Goal: Task Accomplishment & Management: Manage account settings

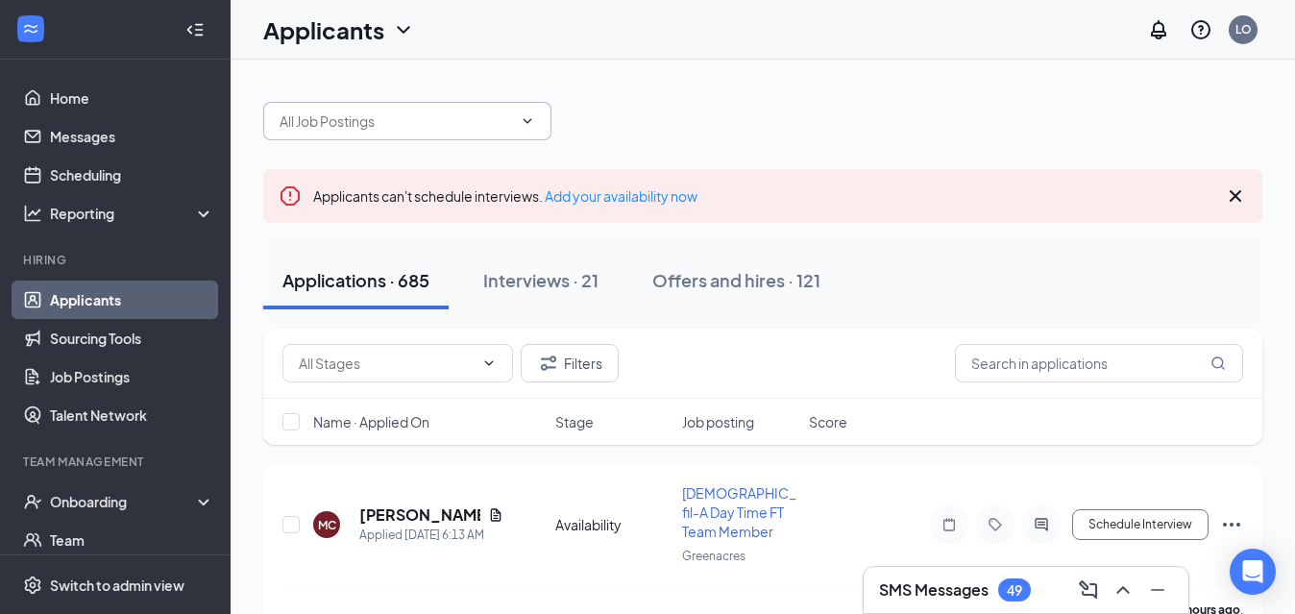
click at [535, 124] on span at bounding box center [407, 121] width 288 height 38
click at [526, 121] on icon "ChevronDown" at bounding box center [527, 120] width 9 height 5
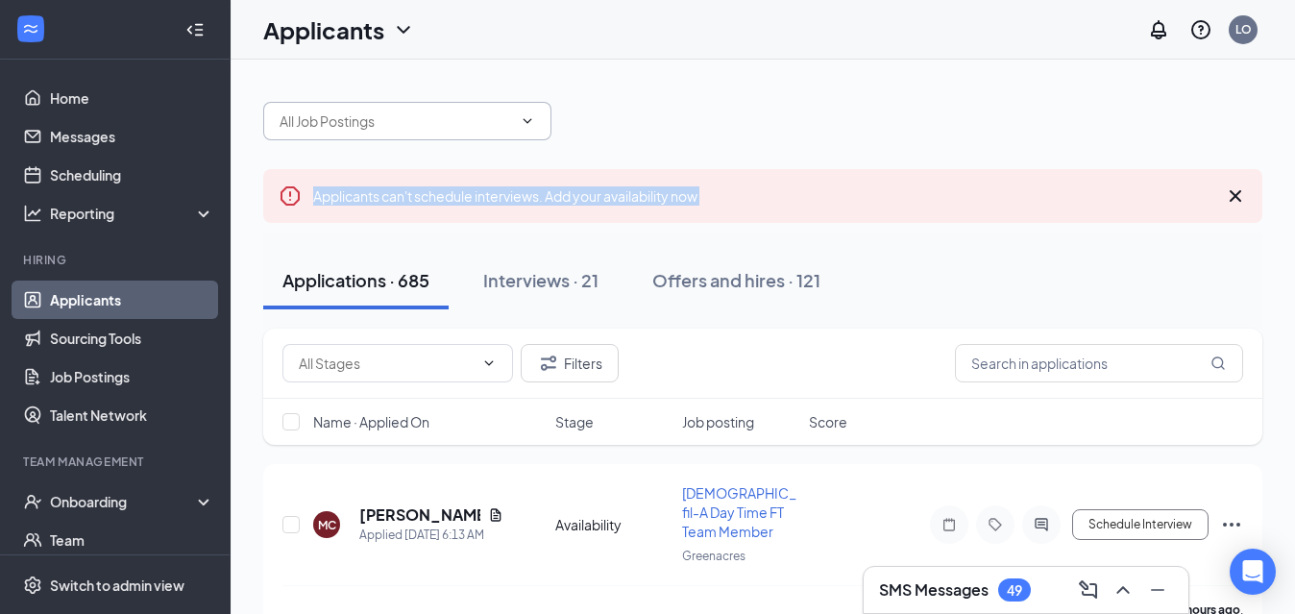
click at [526, 121] on icon "ChevronDown" at bounding box center [527, 120] width 9 height 5
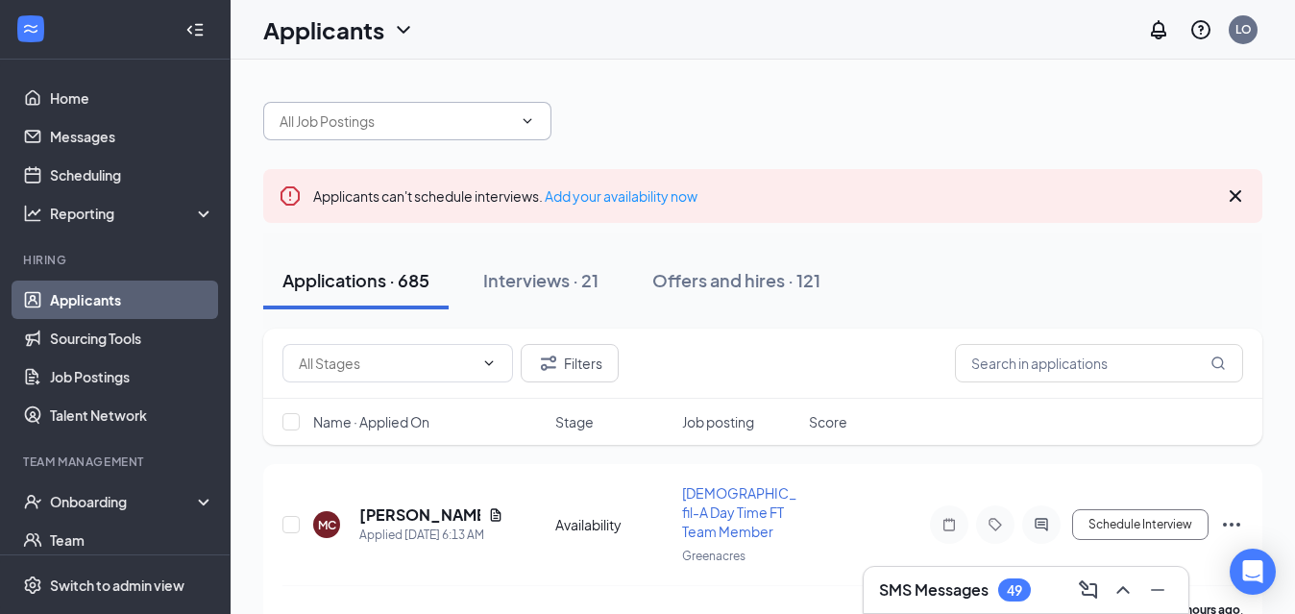
click at [526, 121] on icon "ChevronDown" at bounding box center [527, 120] width 9 height 5
click at [549, 285] on div "Interviews · 21" at bounding box center [540, 280] width 115 height 24
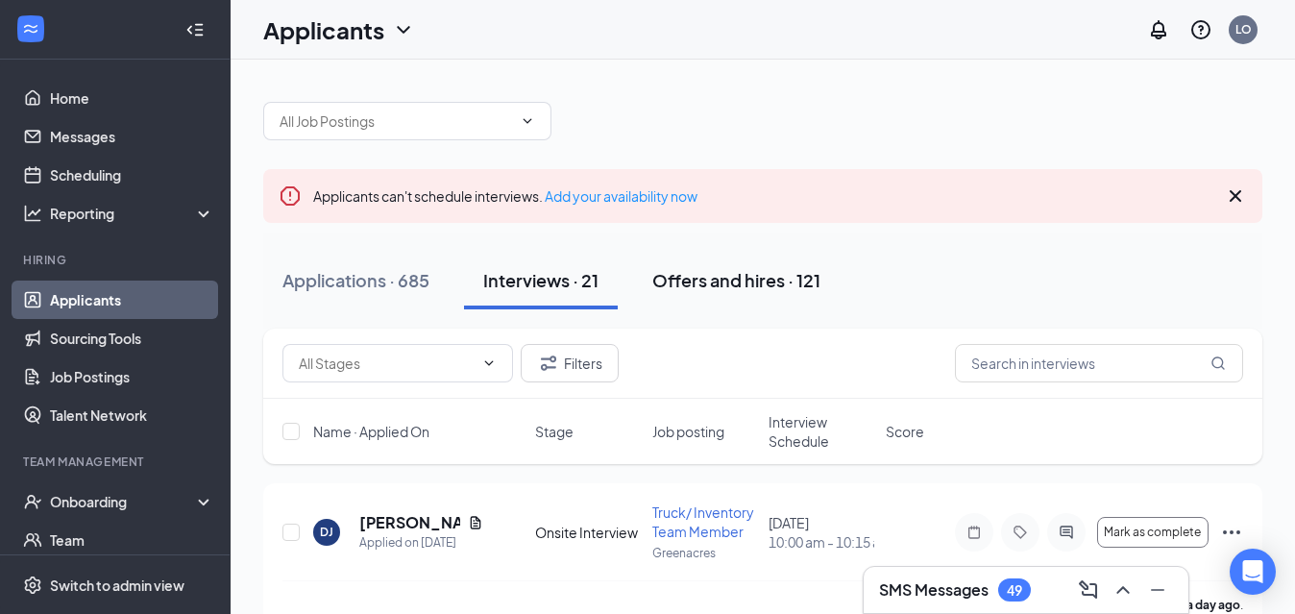
click at [753, 276] on div "Offers and hires · 121" at bounding box center [736, 280] width 168 height 24
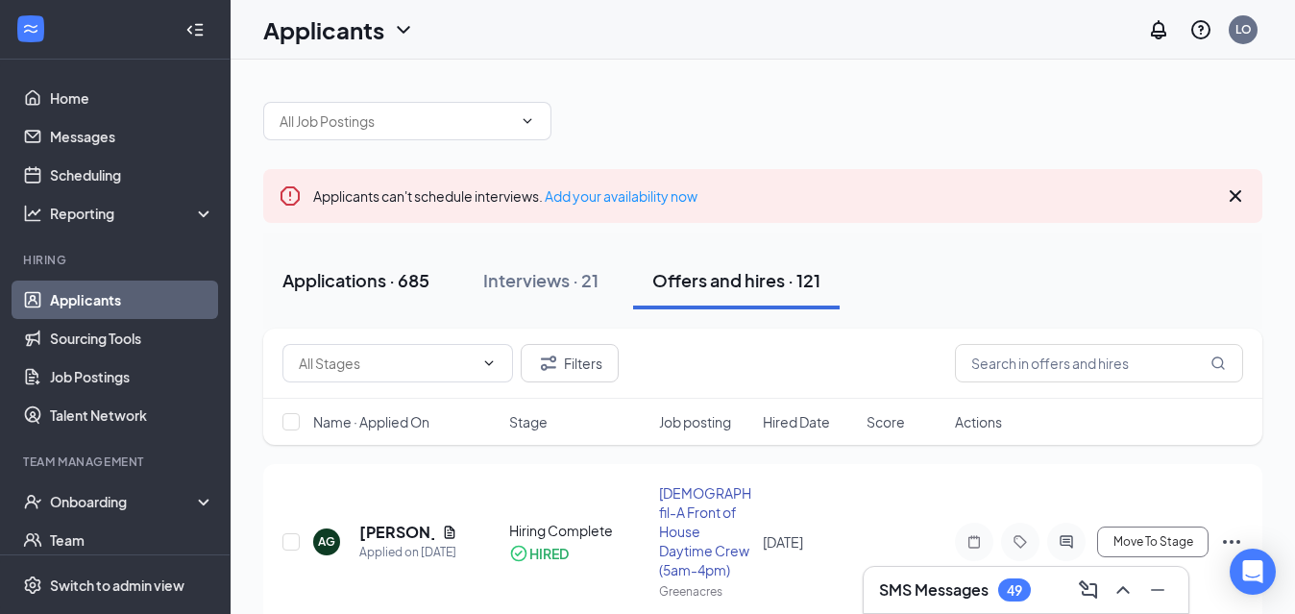
click at [404, 288] on div "Applications · 685" at bounding box center [355, 280] width 147 height 24
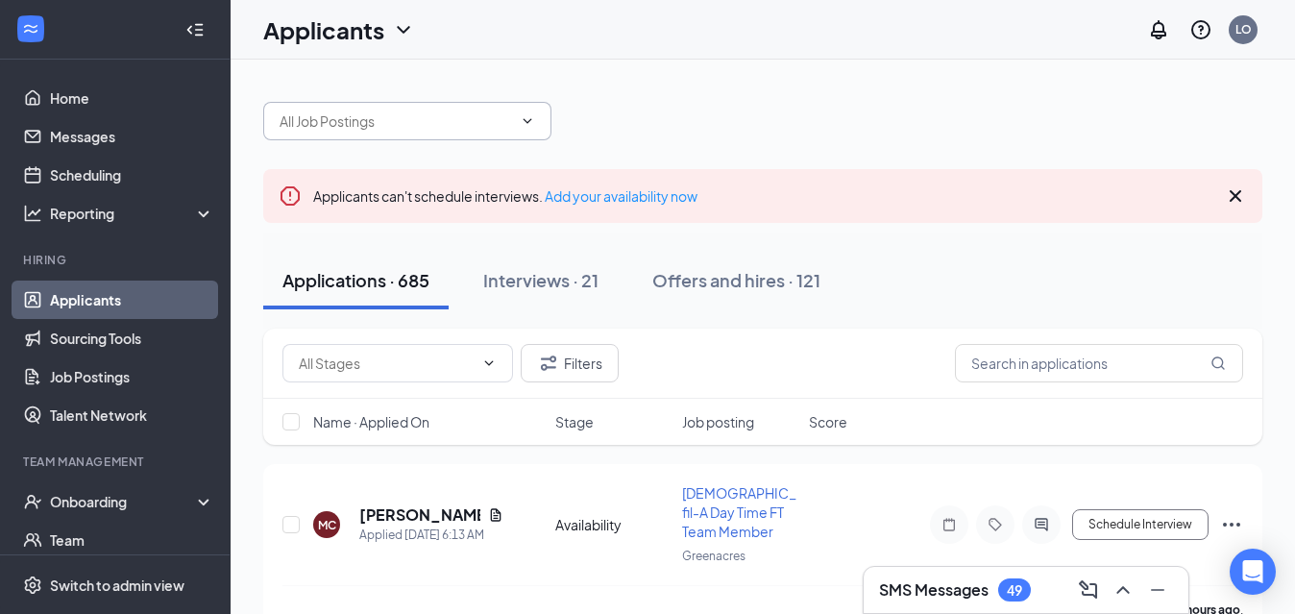
click at [529, 122] on icon "ChevronDown" at bounding box center [527, 120] width 15 height 15
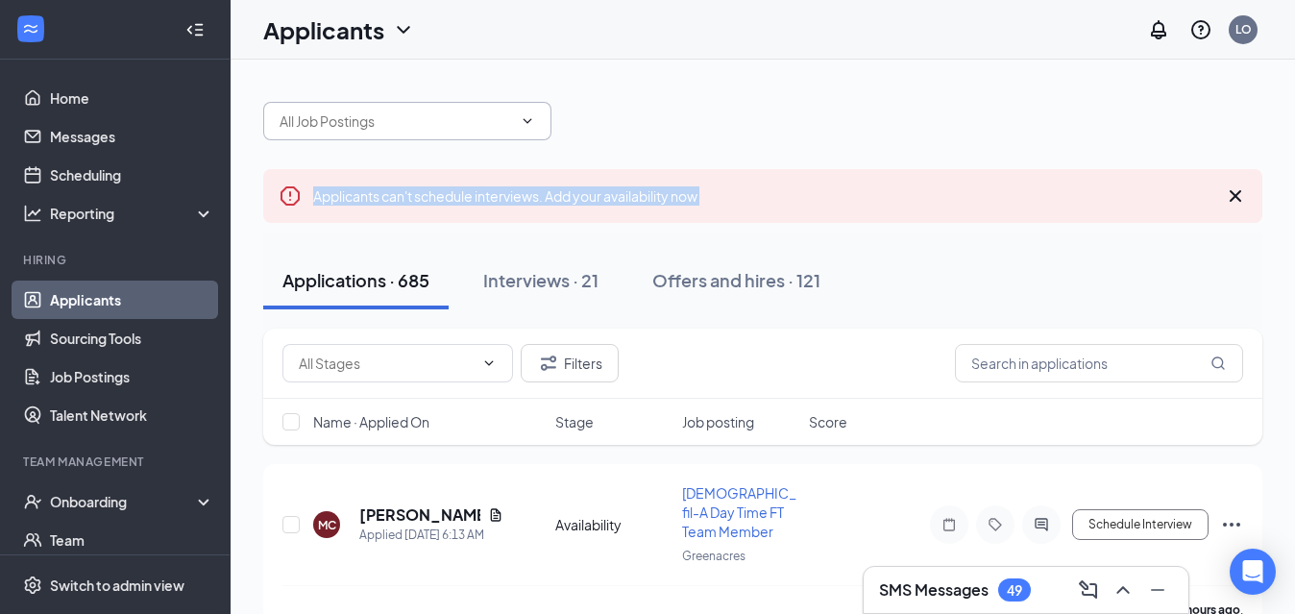
click at [529, 122] on icon "ChevronDown" at bounding box center [527, 120] width 15 height 15
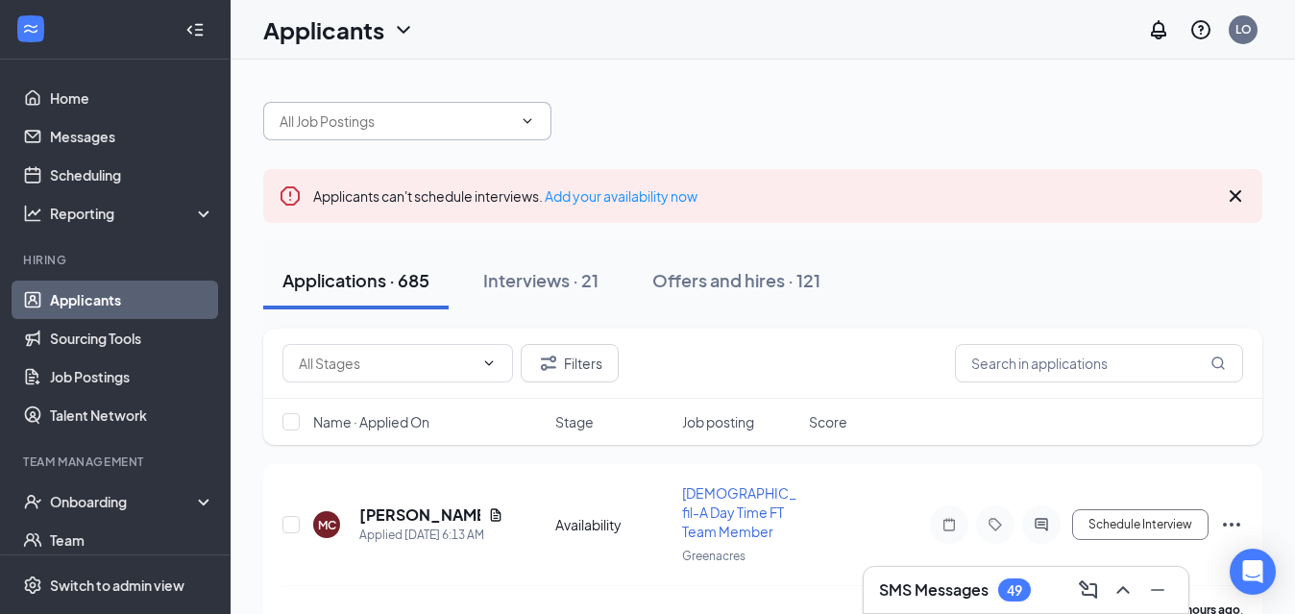
click at [1237, 192] on icon "Cross" at bounding box center [1235, 195] width 23 height 23
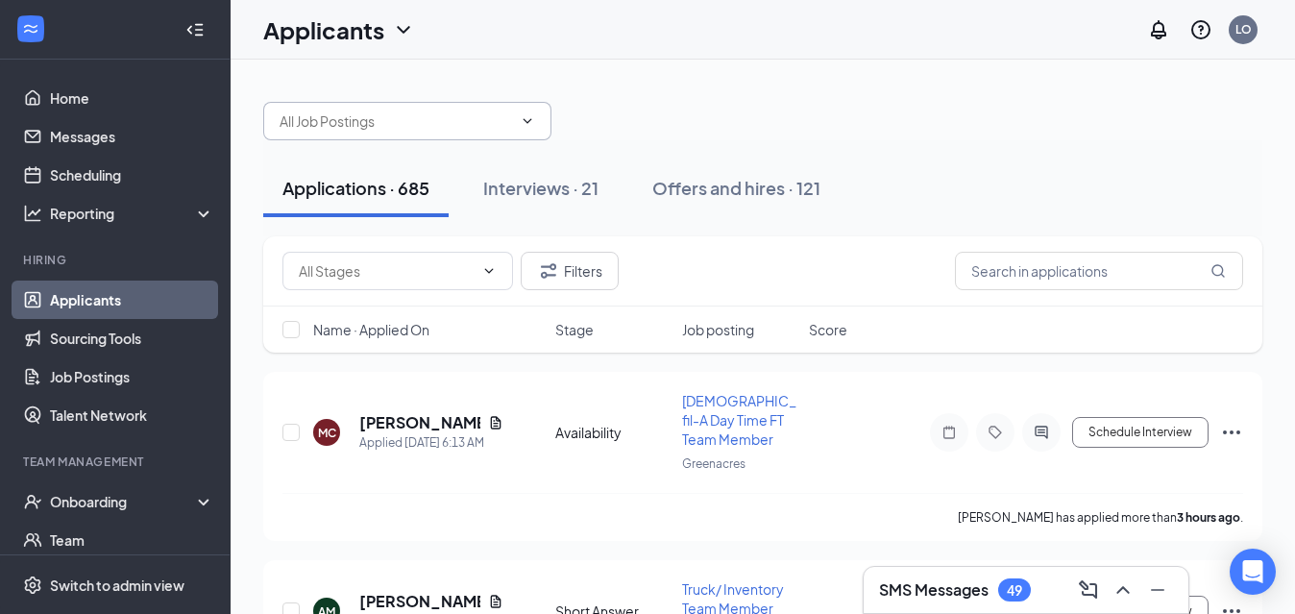
click at [528, 125] on icon "ChevronDown" at bounding box center [527, 120] width 15 height 15
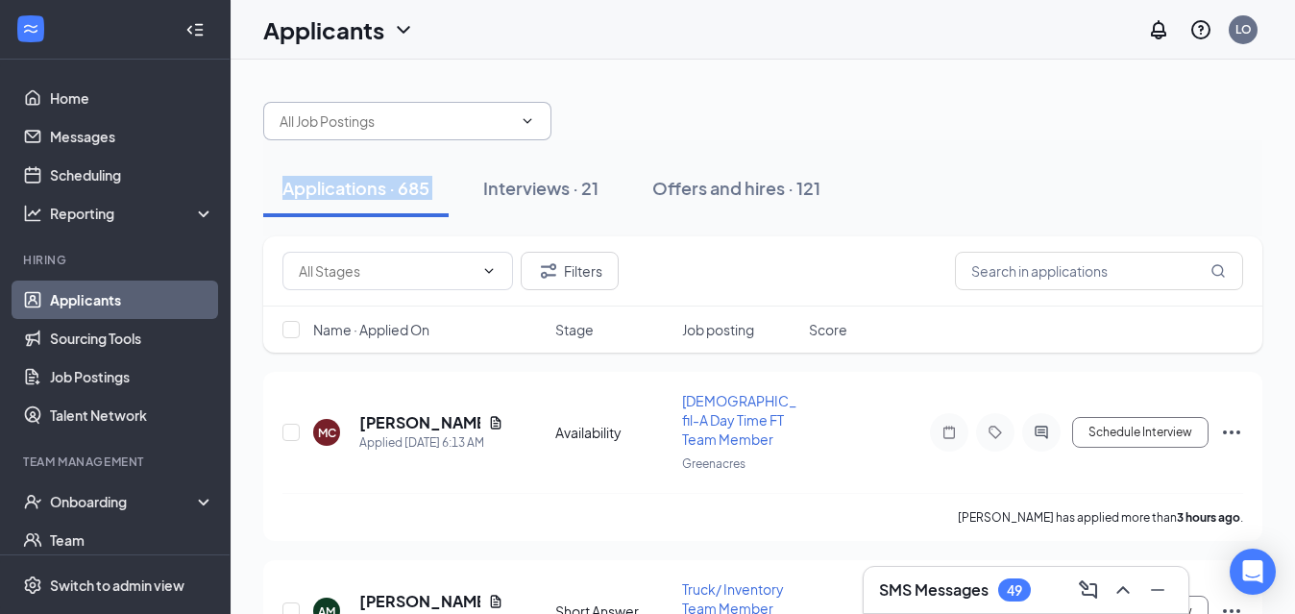
click at [528, 125] on icon "ChevronDown" at bounding box center [527, 120] width 15 height 15
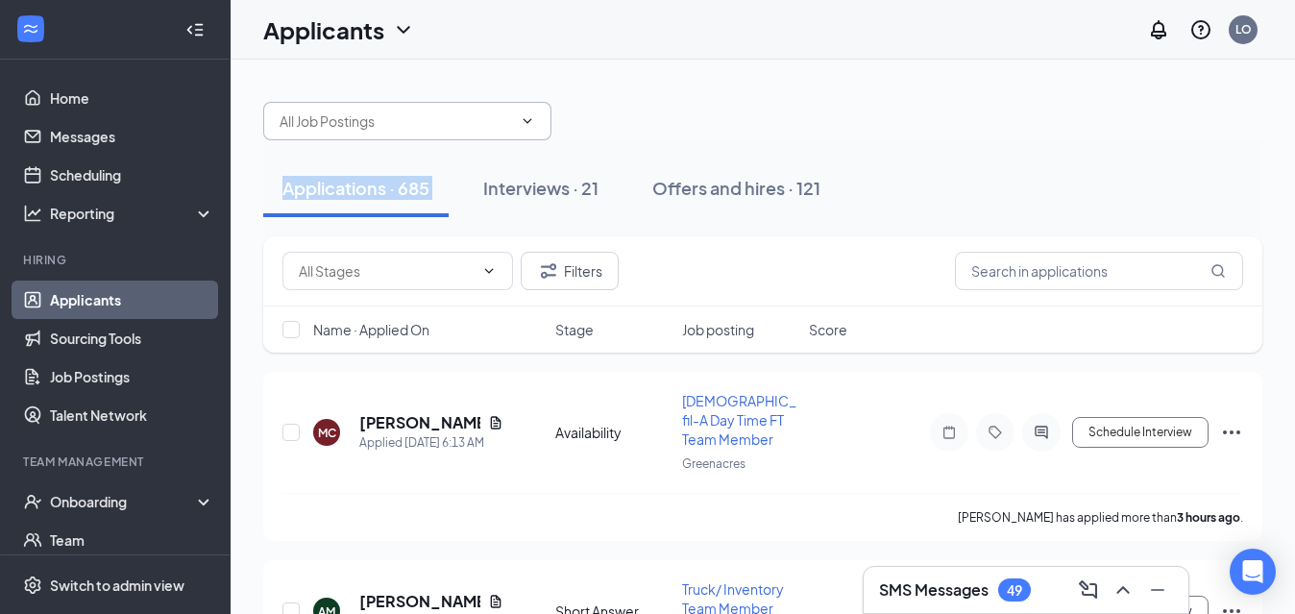
click at [528, 125] on icon "ChevronDown" at bounding box center [527, 120] width 15 height 15
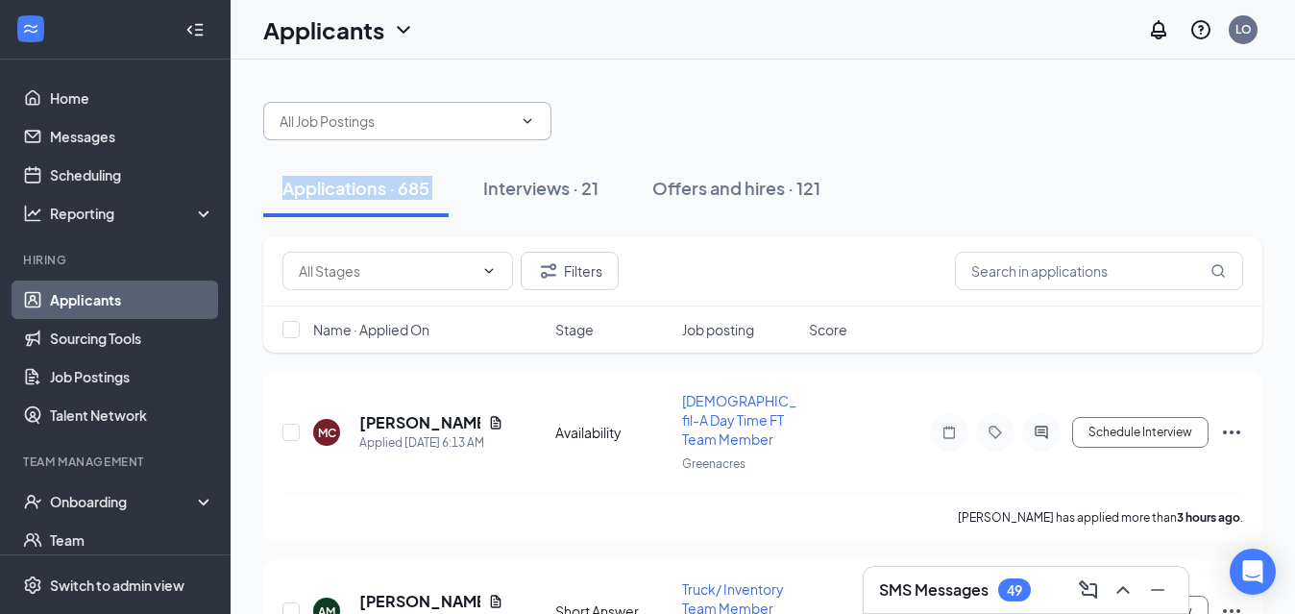
click at [528, 125] on icon "ChevronDown" at bounding box center [527, 120] width 15 height 15
click at [526, 120] on icon "ChevronDown" at bounding box center [527, 120] width 15 height 15
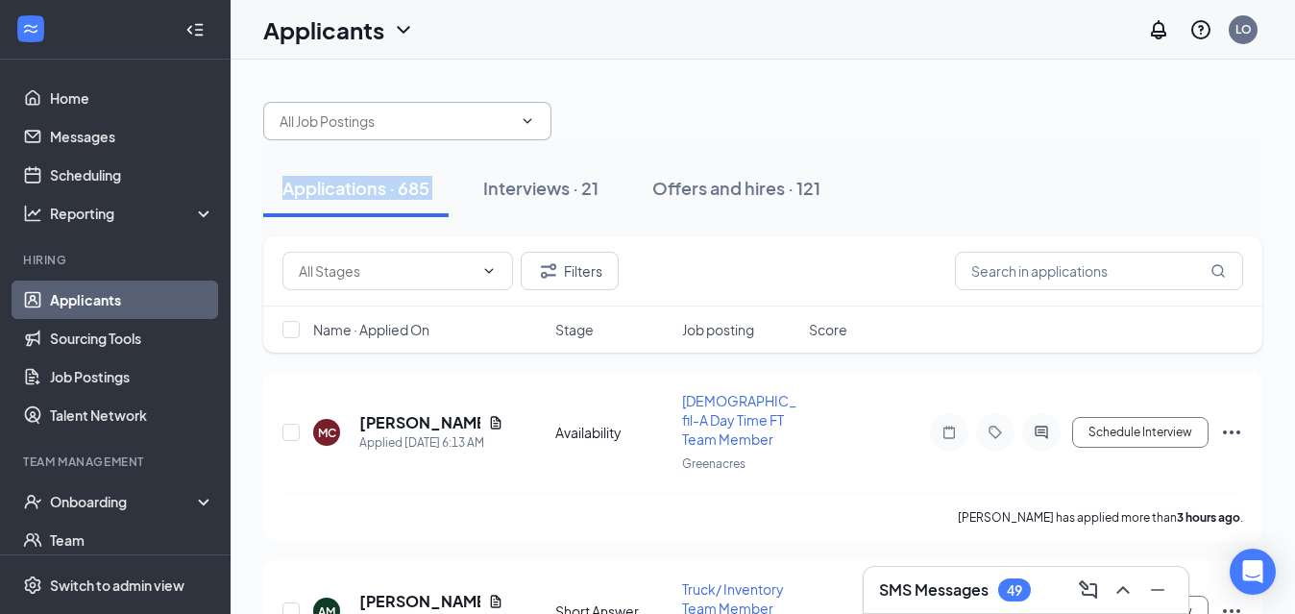
click at [526, 120] on icon "ChevronDown" at bounding box center [527, 120] width 15 height 15
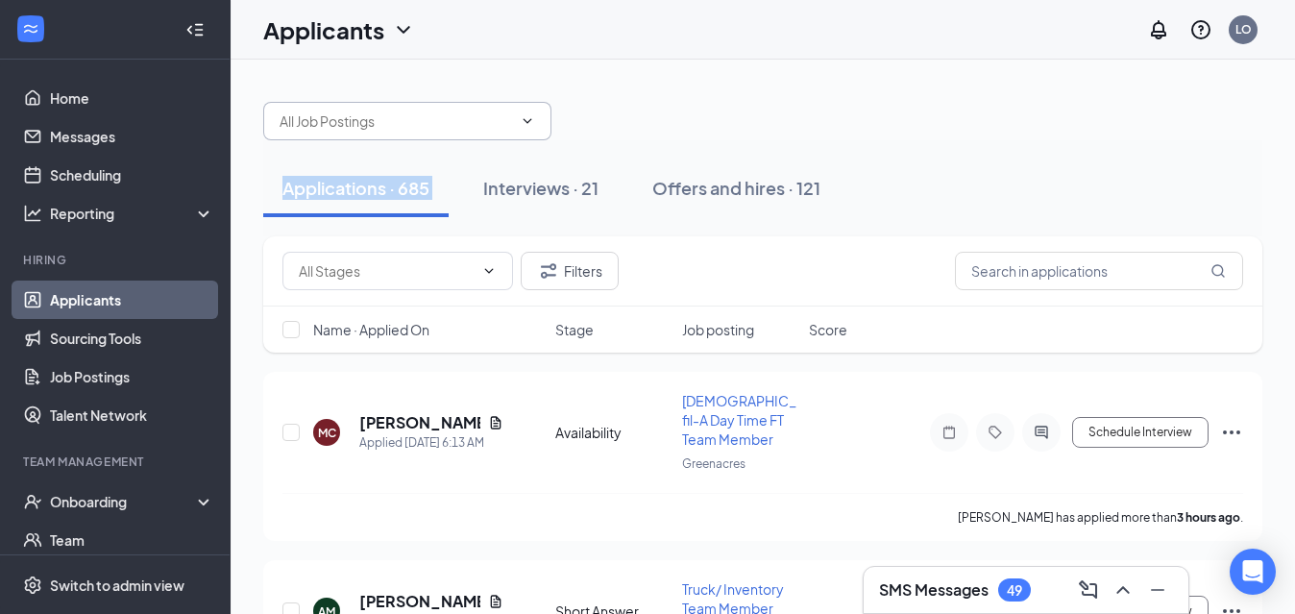
click at [526, 120] on icon "ChevronDown" at bounding box center [527, 120] width 15 height 15
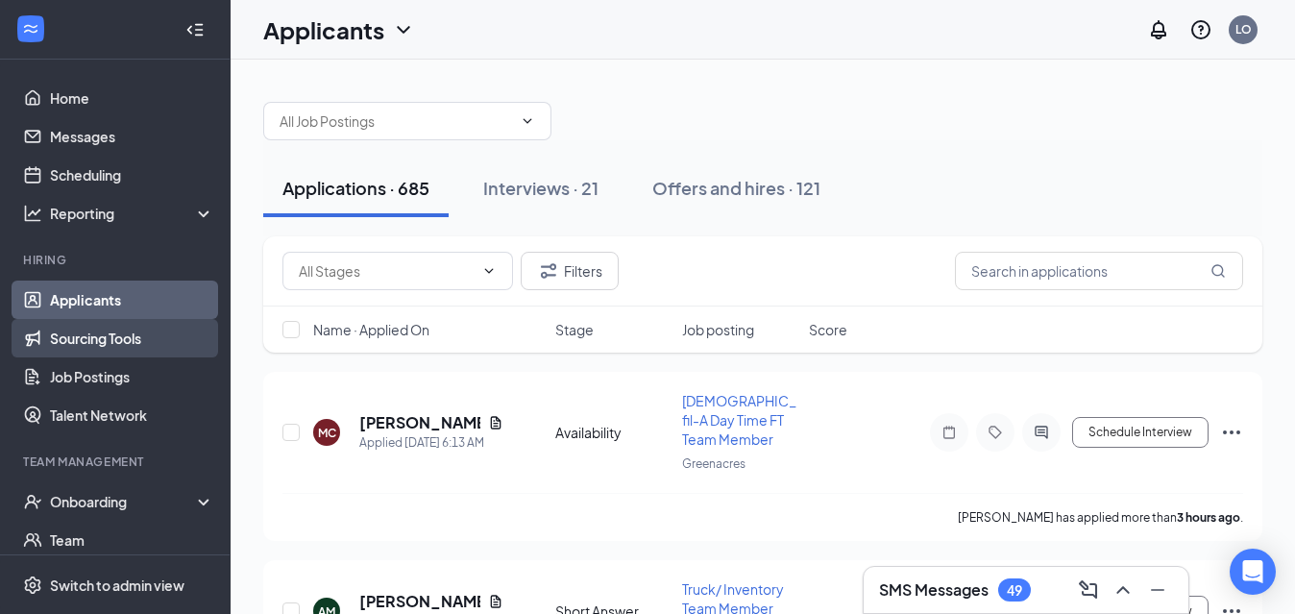
click at [78, 330] on link "Sourcing Tools" at bounding box center [132, 338] width 164 height 38
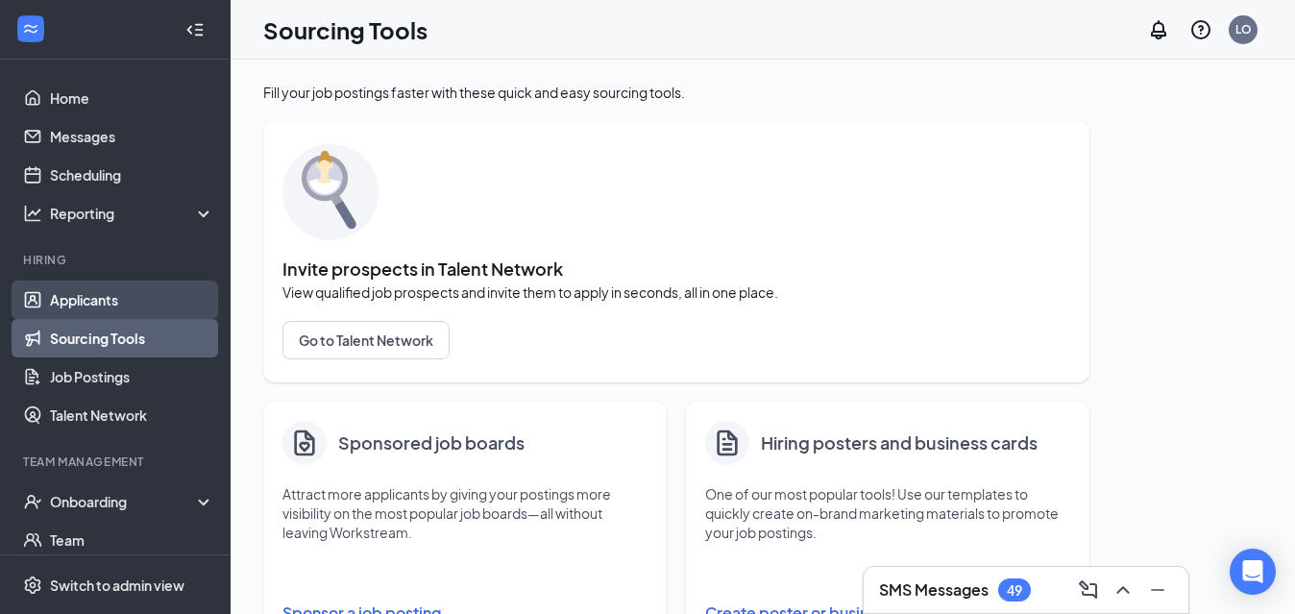
click at [83, 299] on link "Applicants" at bounding box center [132, 299] width 164 height 38
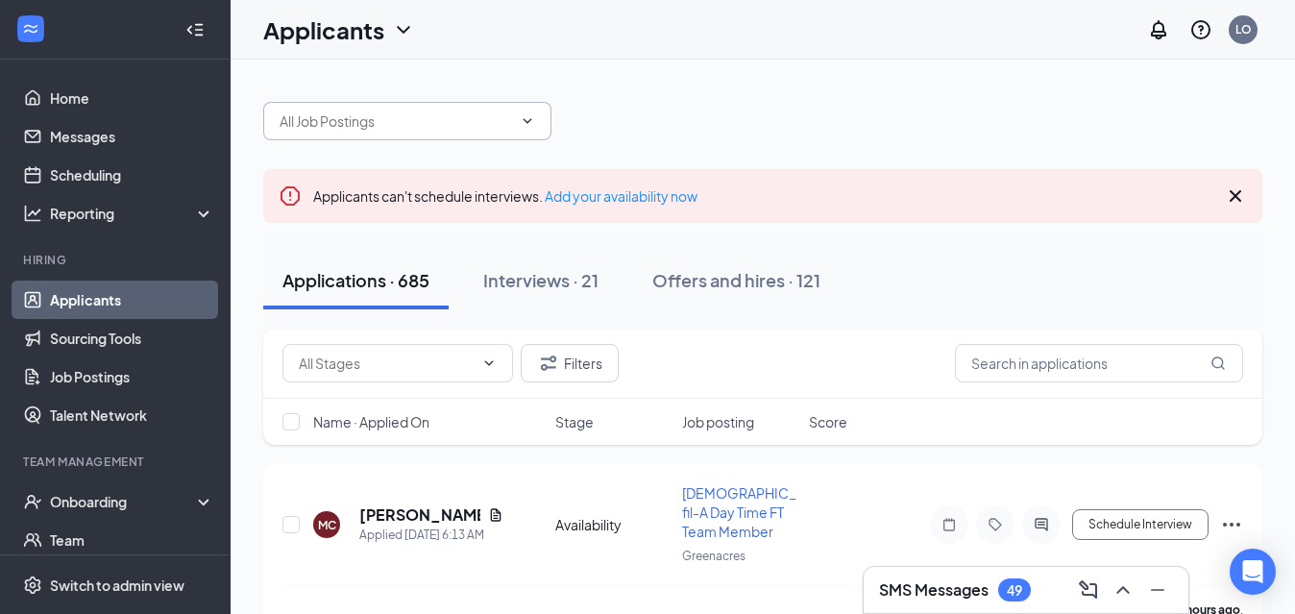
click at [527, 118] on icon "ChevronDown" at bounding box center [527, 120] width 15 height 15
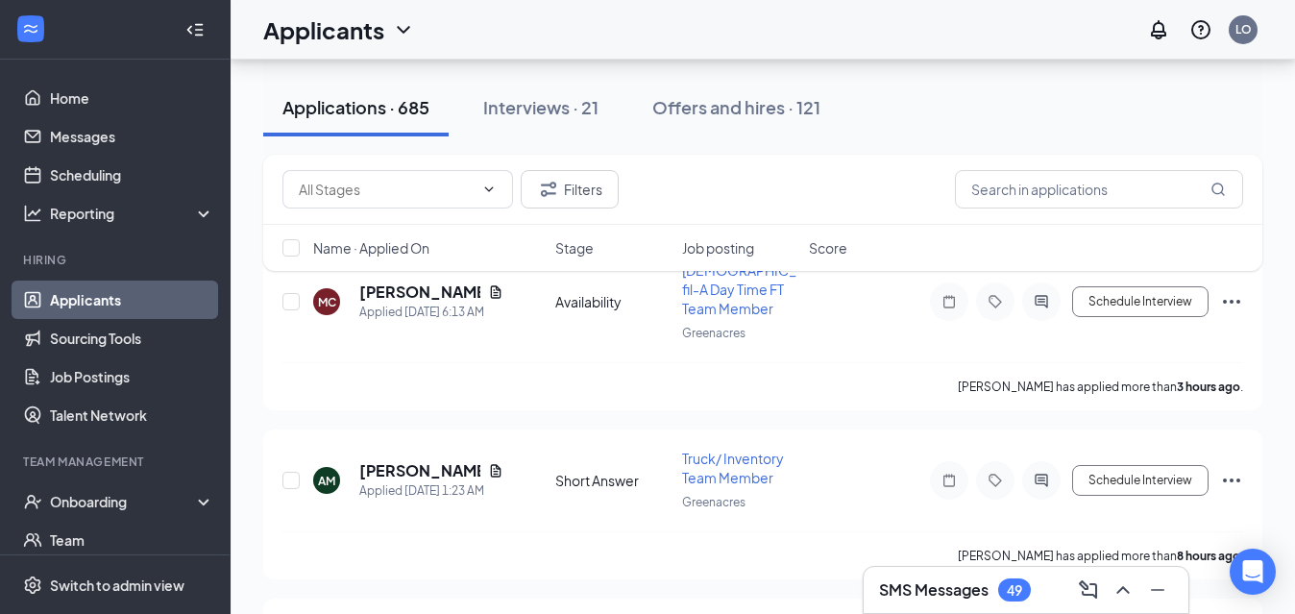
scroll to position [232, 0]
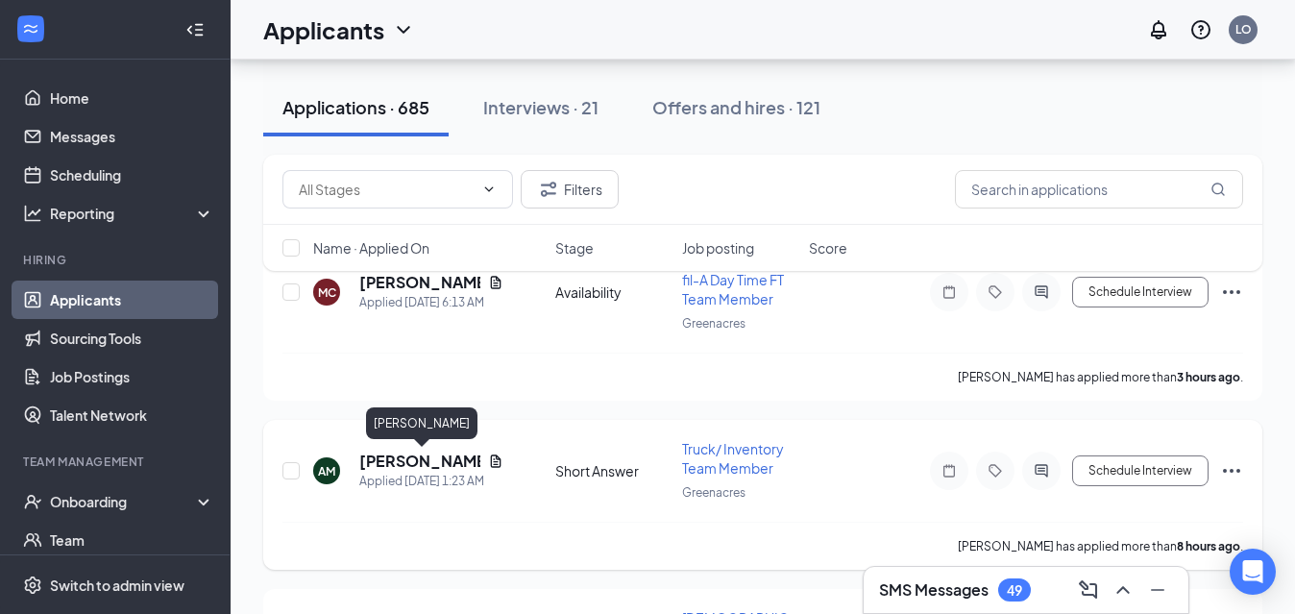
click at [385, 459] on h5 "[PERSON_NAME]" at bounding box center [419, 460] width 121 height 21
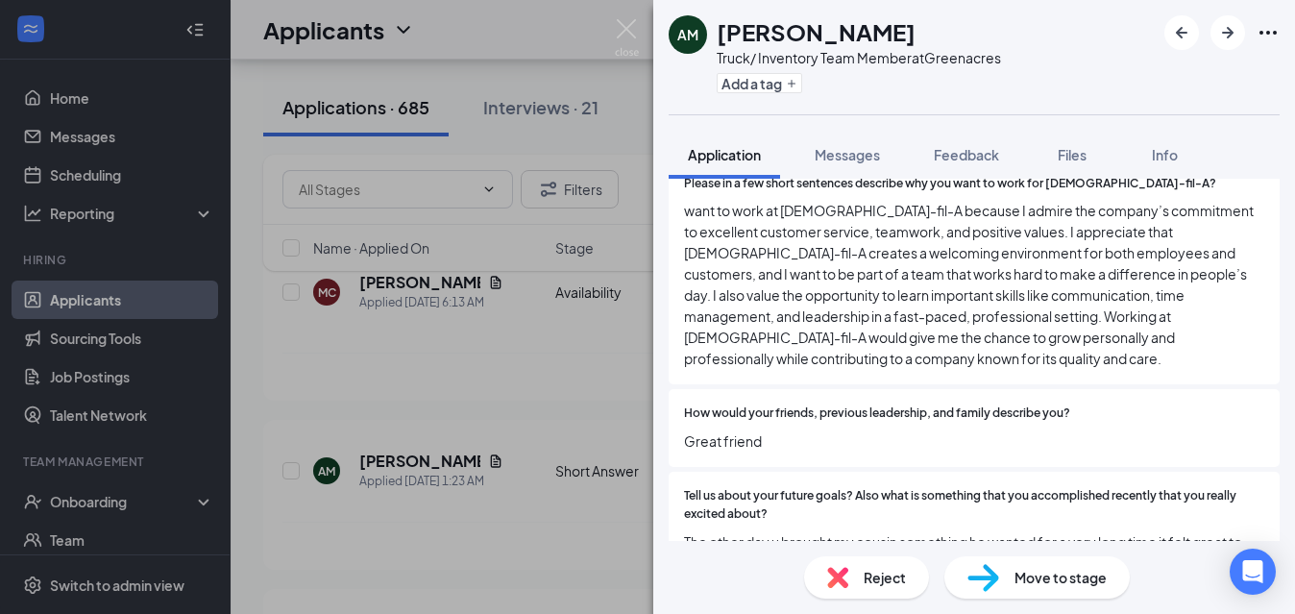
scroll to position [1829, 0]
click at [393, 394] on div "AM [PERSON_NAME] Truck/ Inventory Team Member at Greenacres Add a tag Applicati…" at bounding box center [647, 307] width 1295 height 614
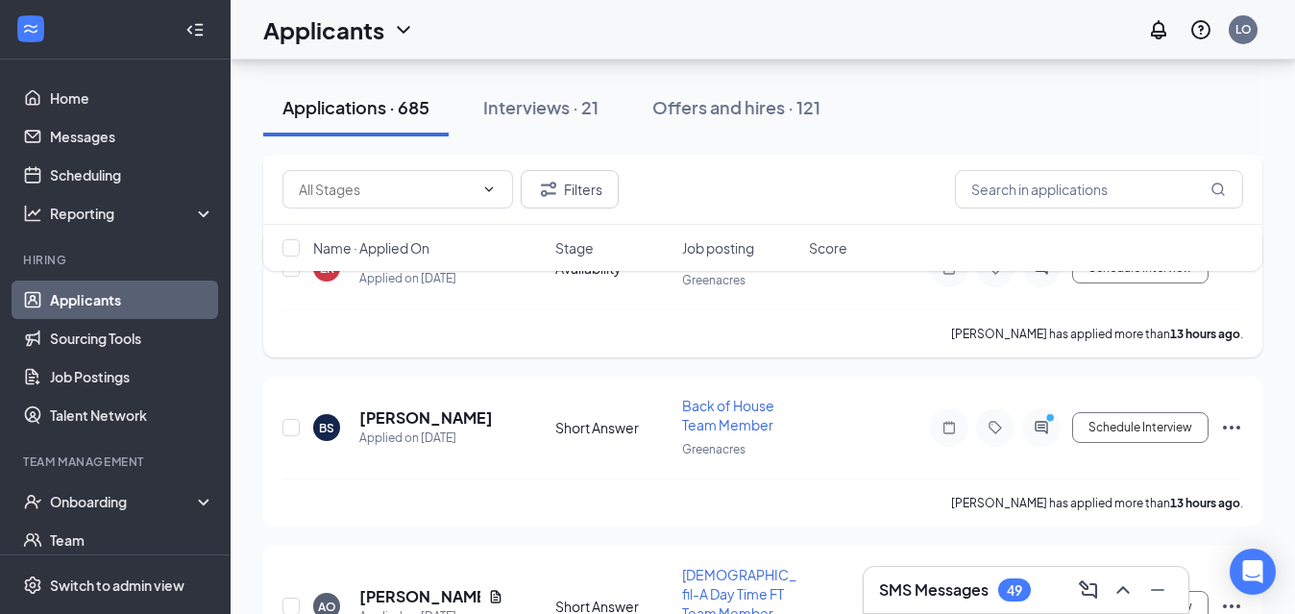
scroll to position [1168, 0]
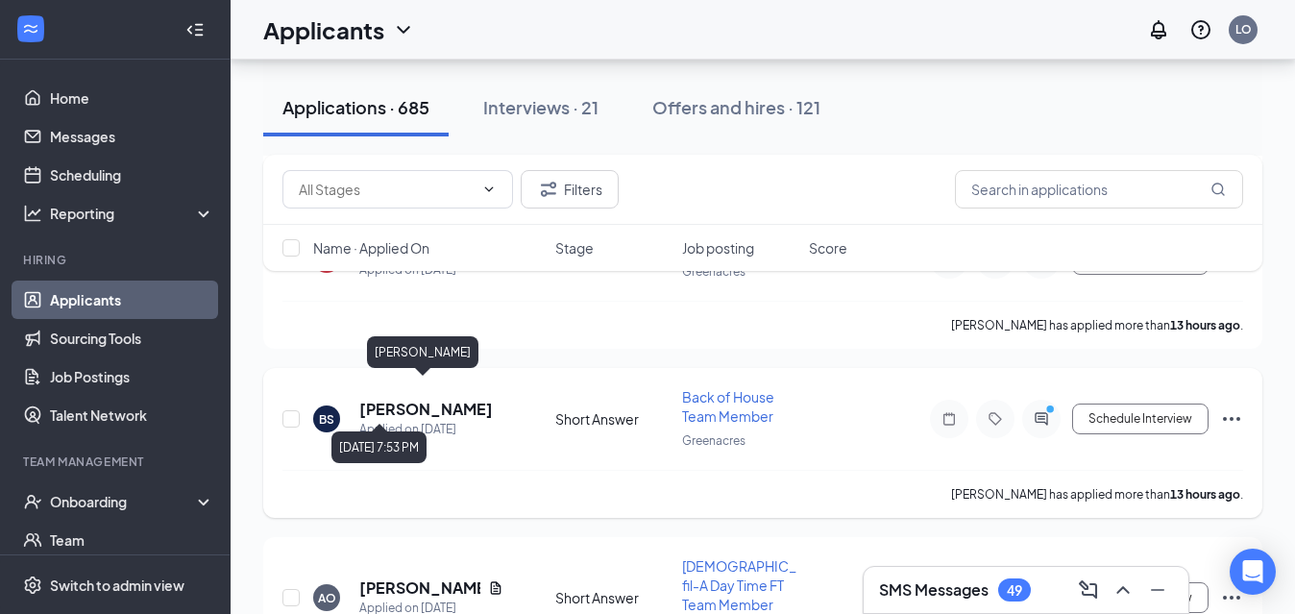
click at [429, 400] on h5 "[PERSON_NAME]" at bounding box center [426, 409] width 134 height 21
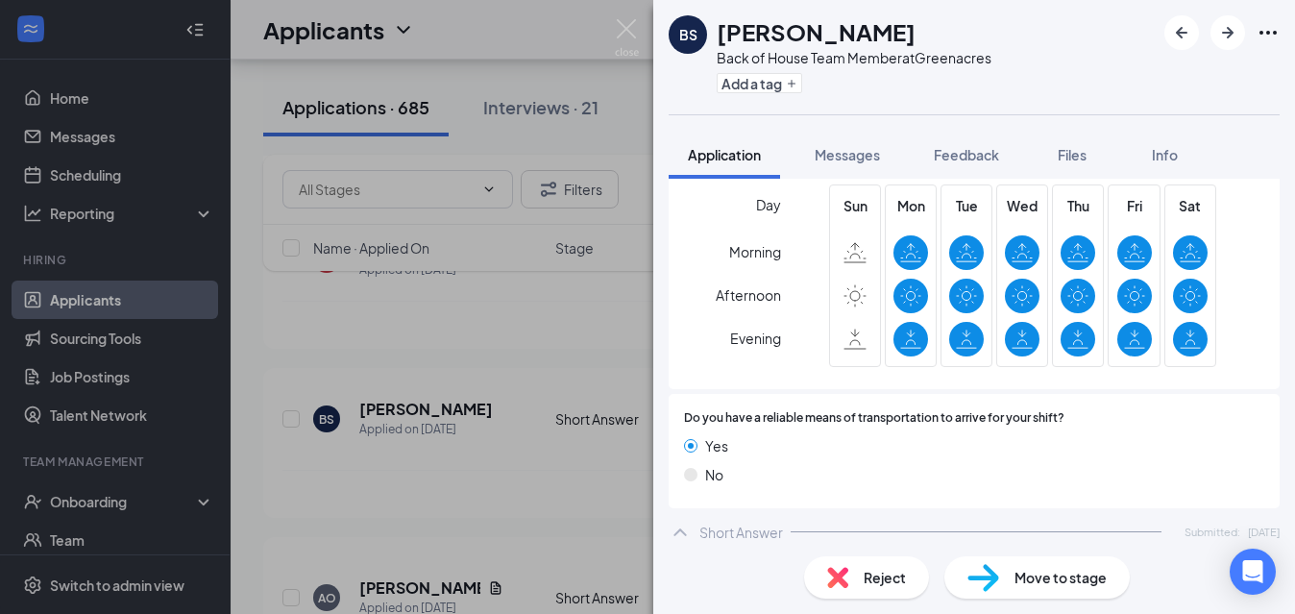
scroll to position [1283, 0]
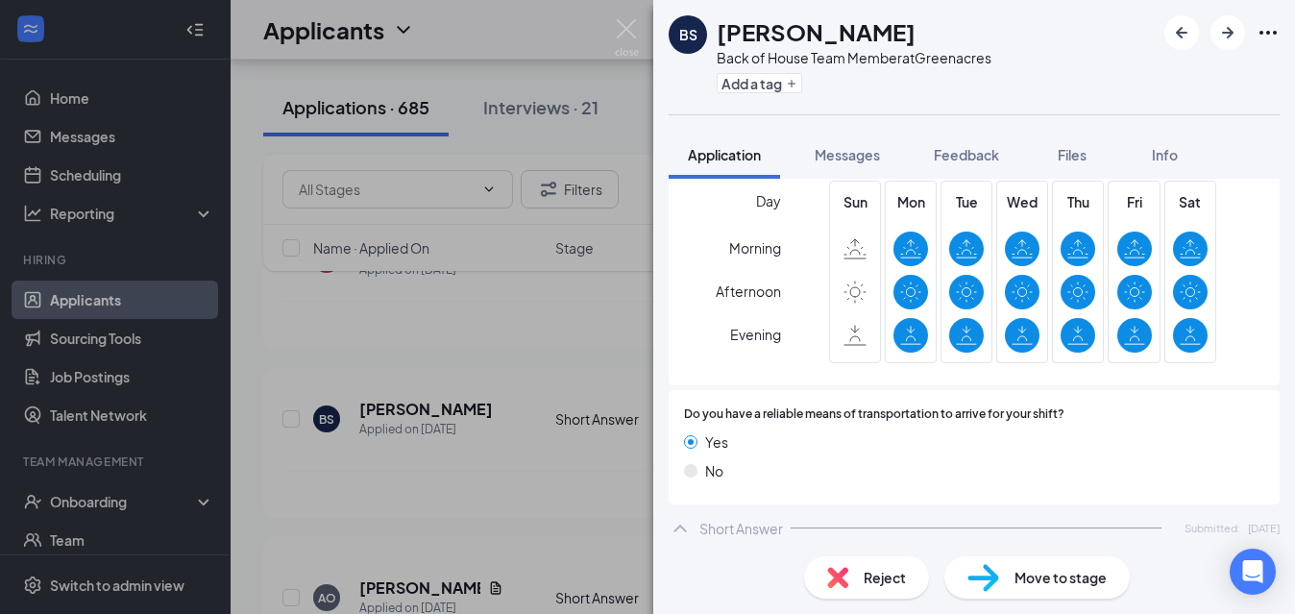
click at [562, 458] on div "BS [PERSON_NAME] Back of House Team Member at Greenacres Add a tag Application …" at bounding box center [647, 307] width 1295 height 614
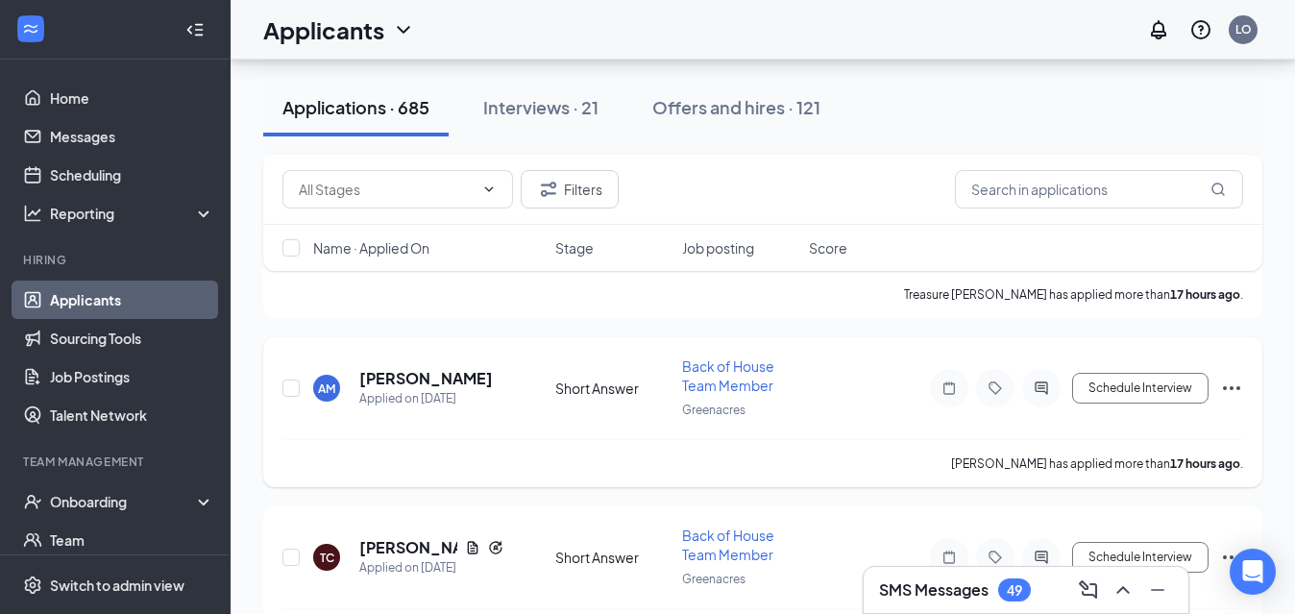
scroll to position [2424, 0]
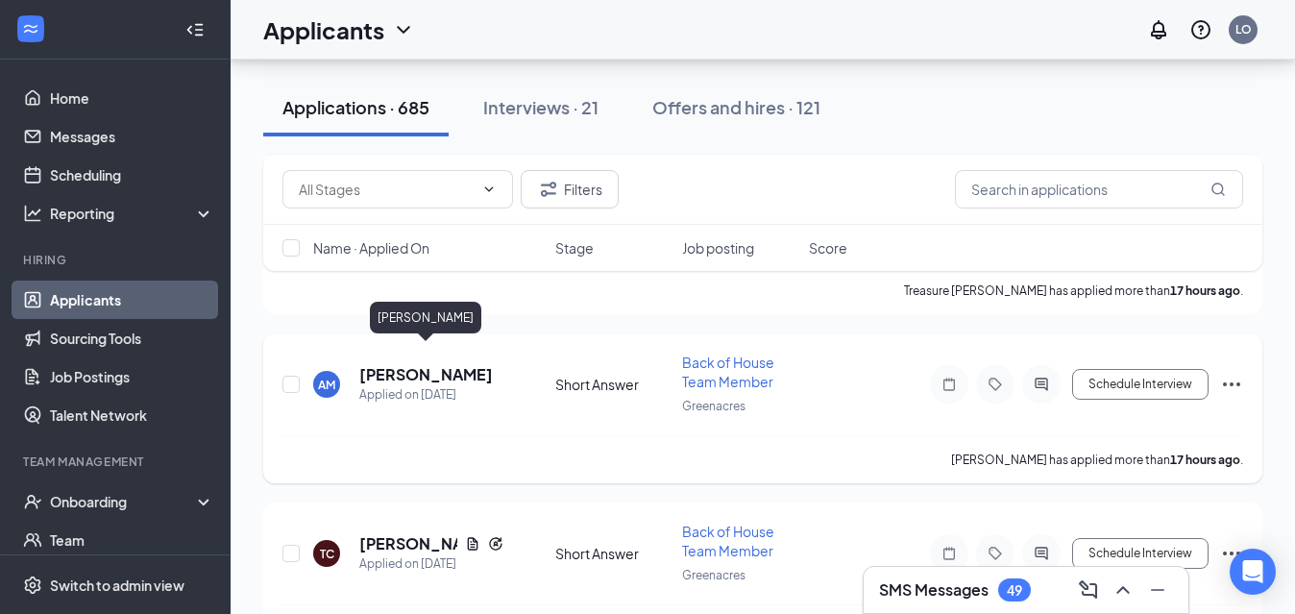
click at [444, 364] on h5 "[PERSON_NAME]" at bounding box center [426, 374] width 134 height 21
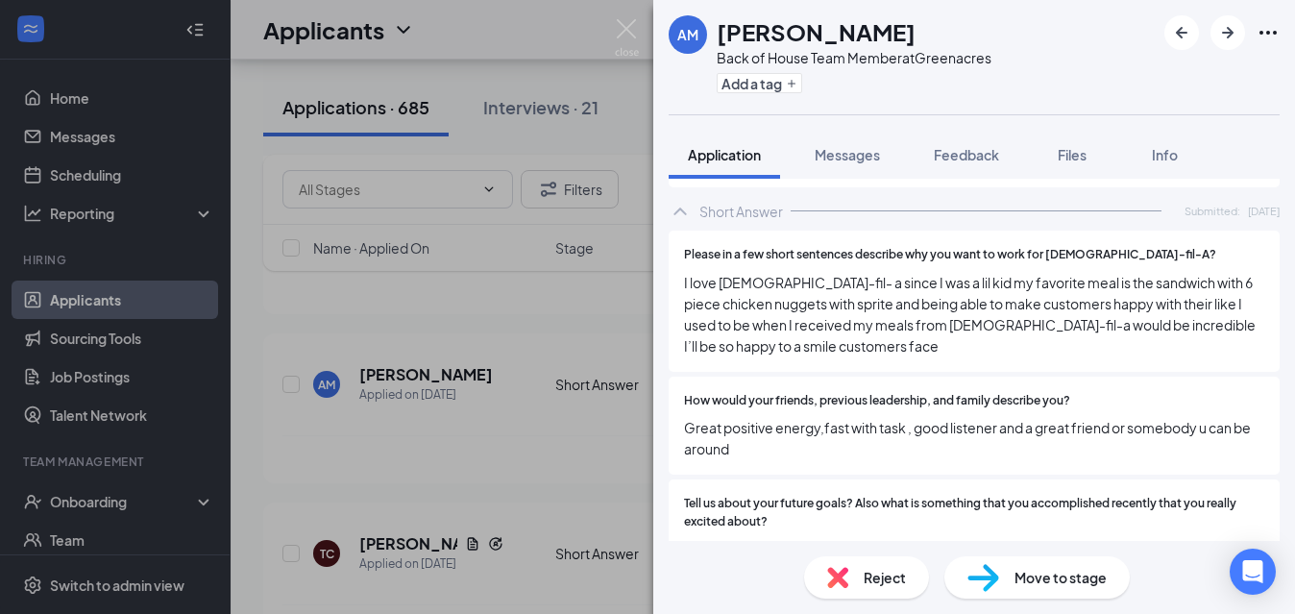
scroll to position [1672, 0]
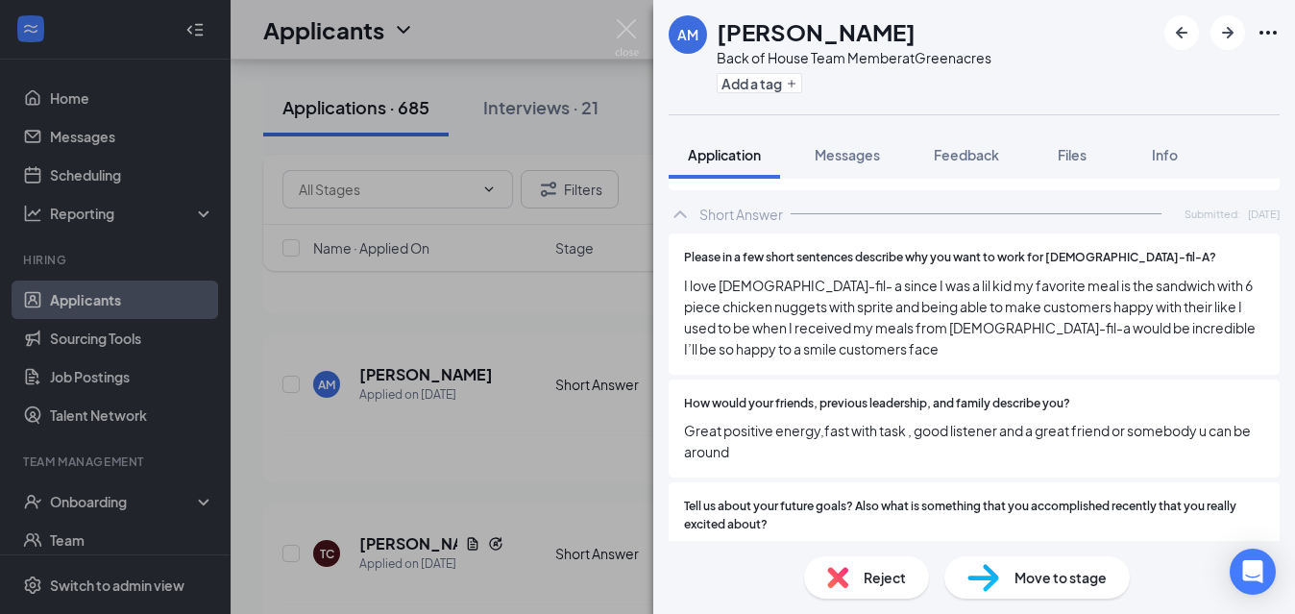
click at [547, 459] on div "AM [PERSON_NAME] Back of House Team Member at [GEOGRAPHIC_DATA] Add a tag Appli…" at bounding box center [647, 307] width 1295 height 614
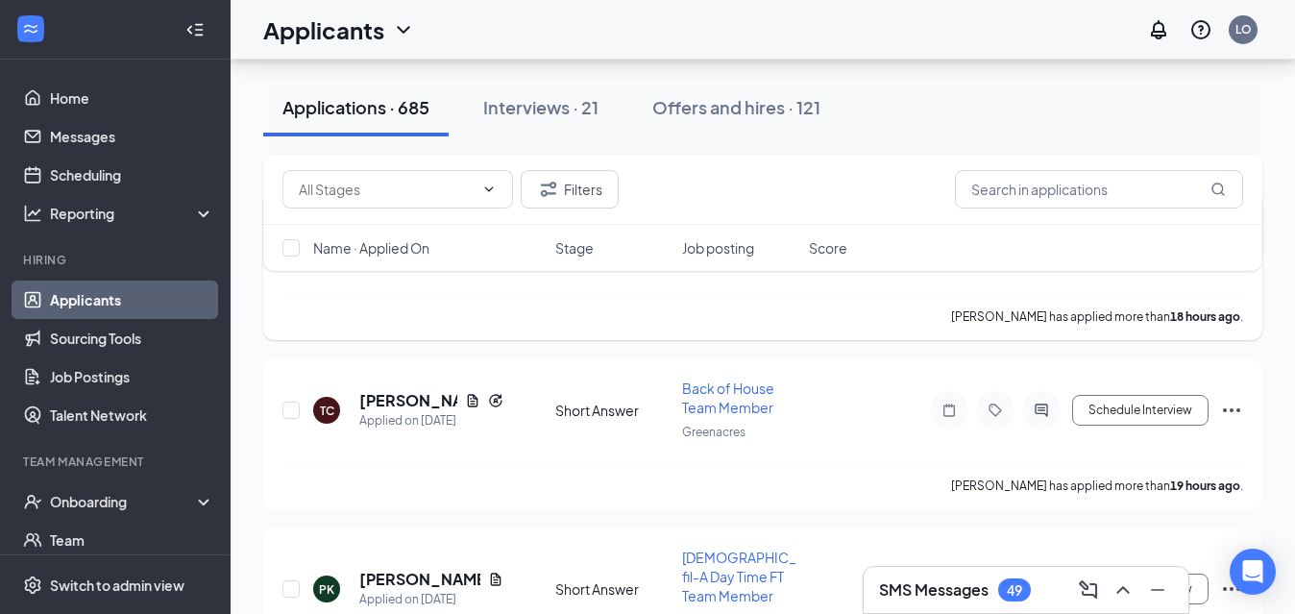
scroll to position [2571, 0]
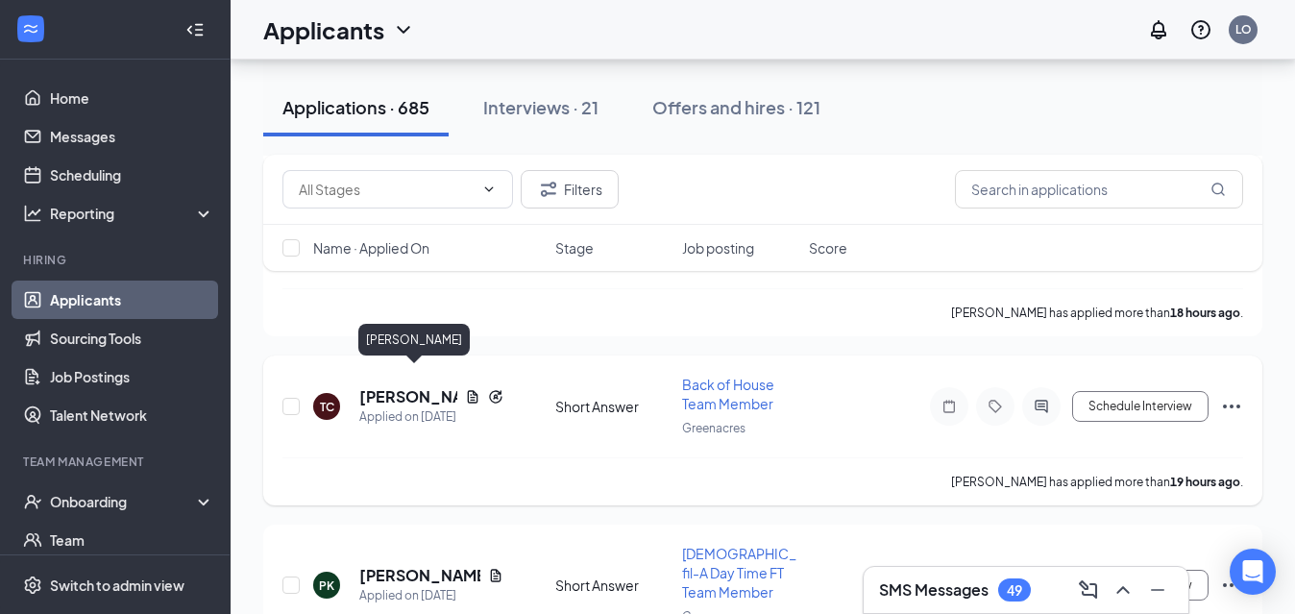
click at [390, 386] on h5 "[PERSON_NAME]" at bounding box center [408, 396] width 98 height 21
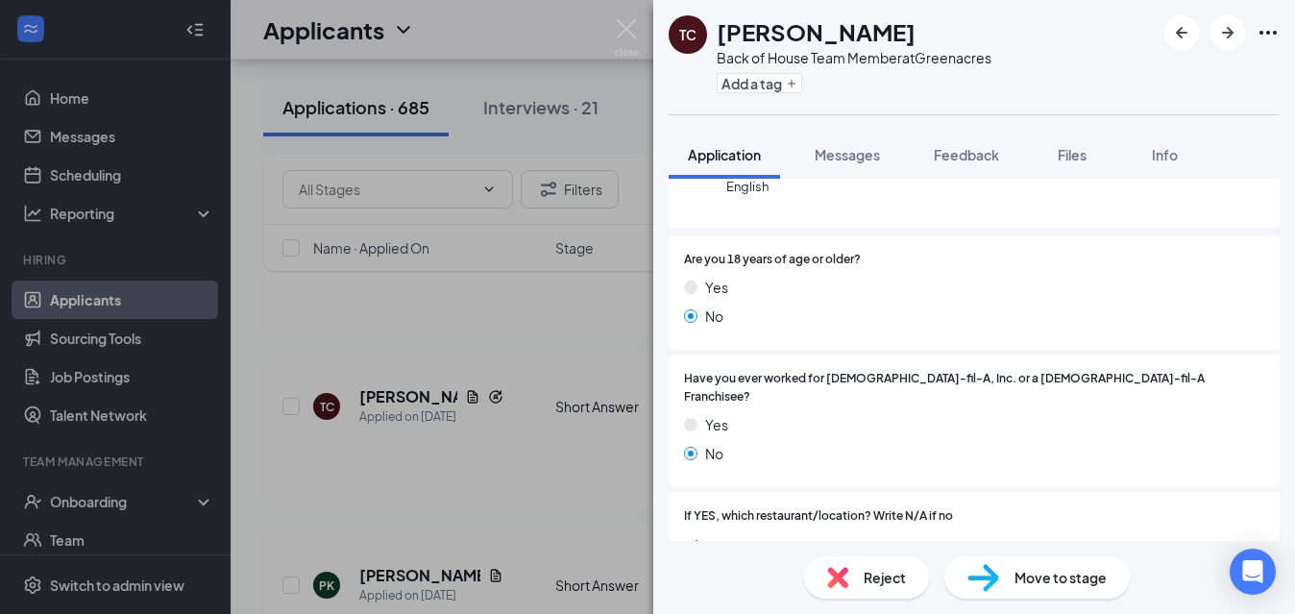
scroll to position [269, 0]
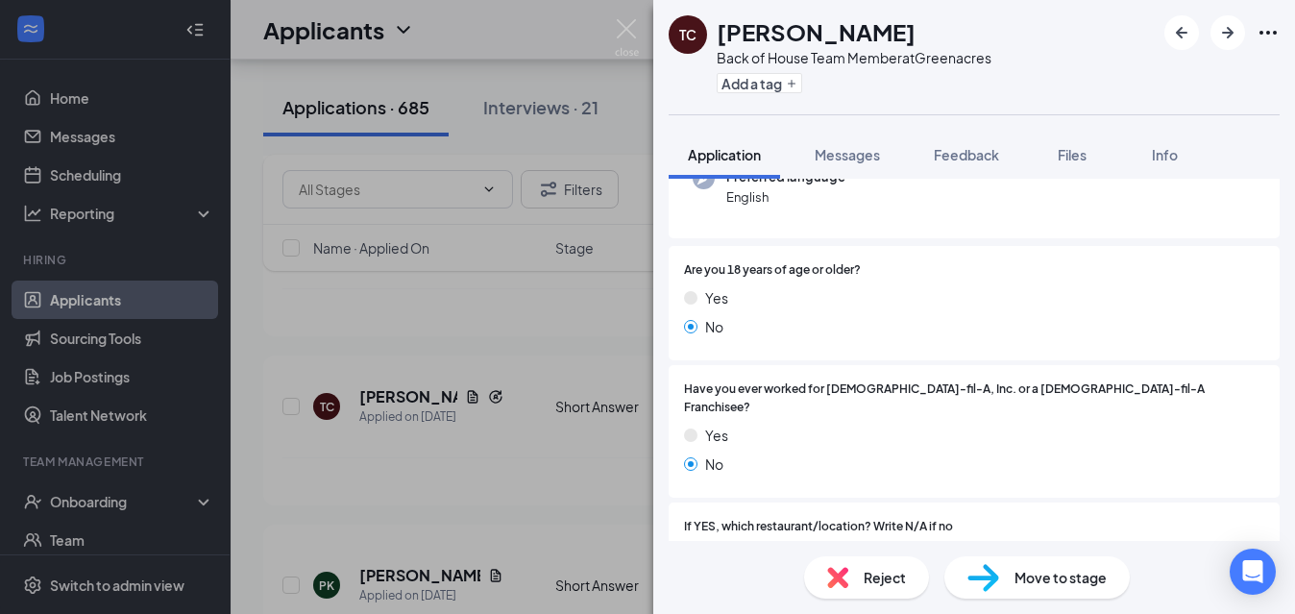
click at [576, 442] on div "TC [PERSON_NAME] Back of House Team Member at Greenacres Add a tag Application …" at bounding box center [647, 307] width 1295 height 614
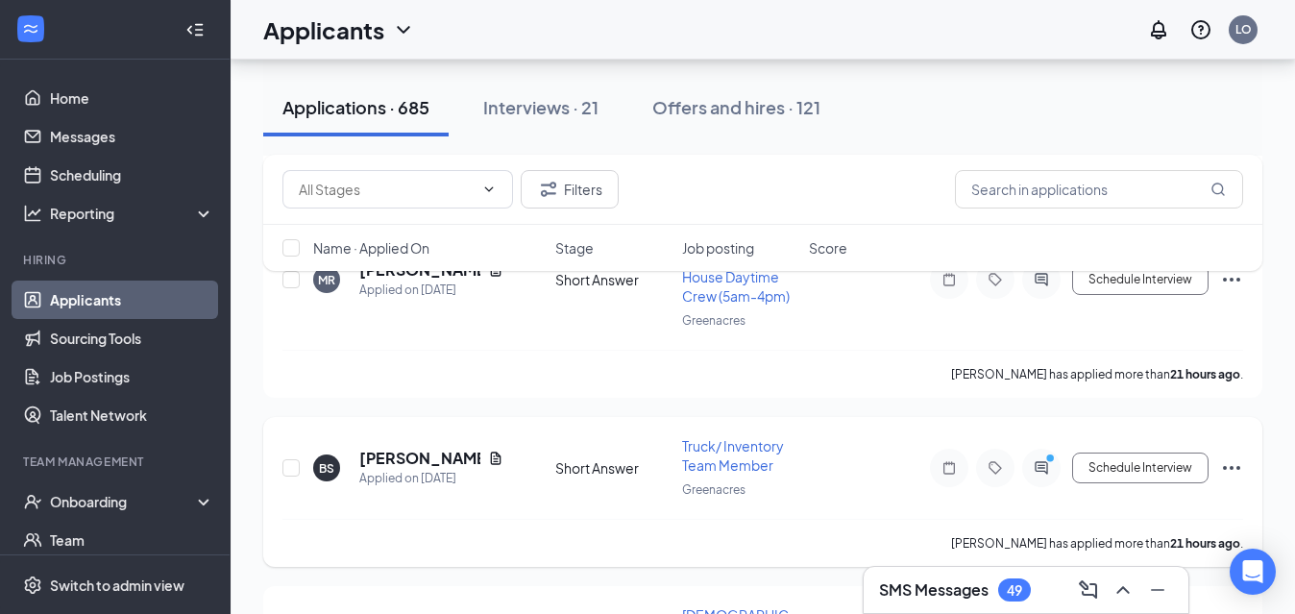
scroll to position [3247, 0]
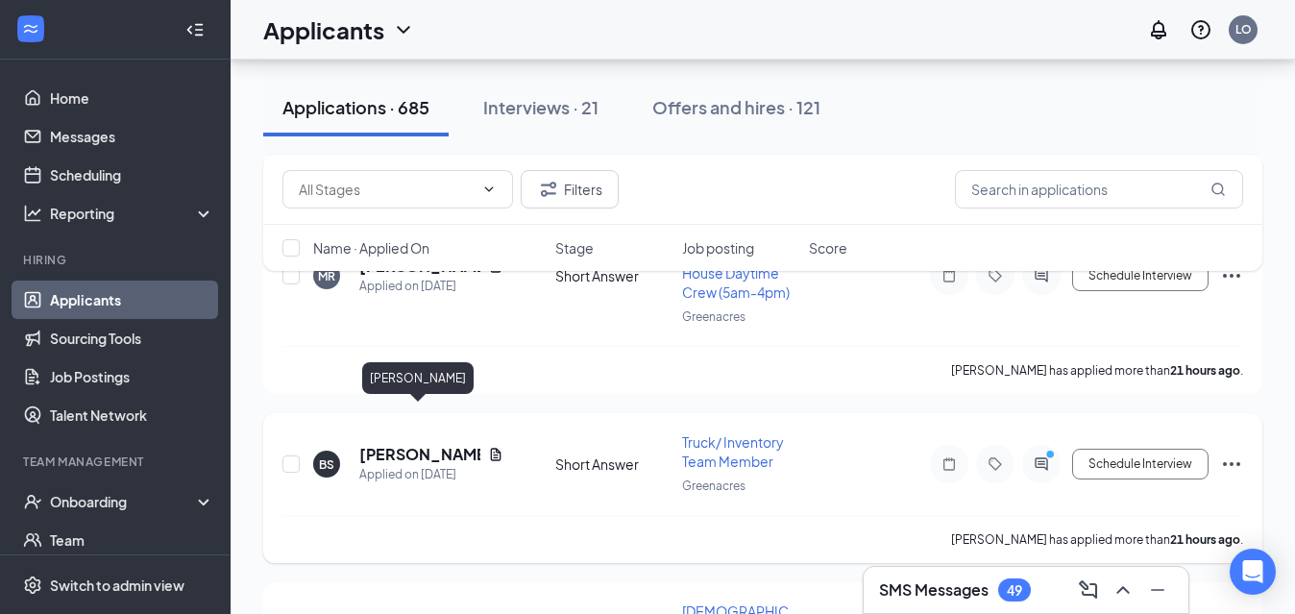
click at [425, 444] on h5 "[PERSON_NAME]" at bounding box center [419, 454] width 121 height 21
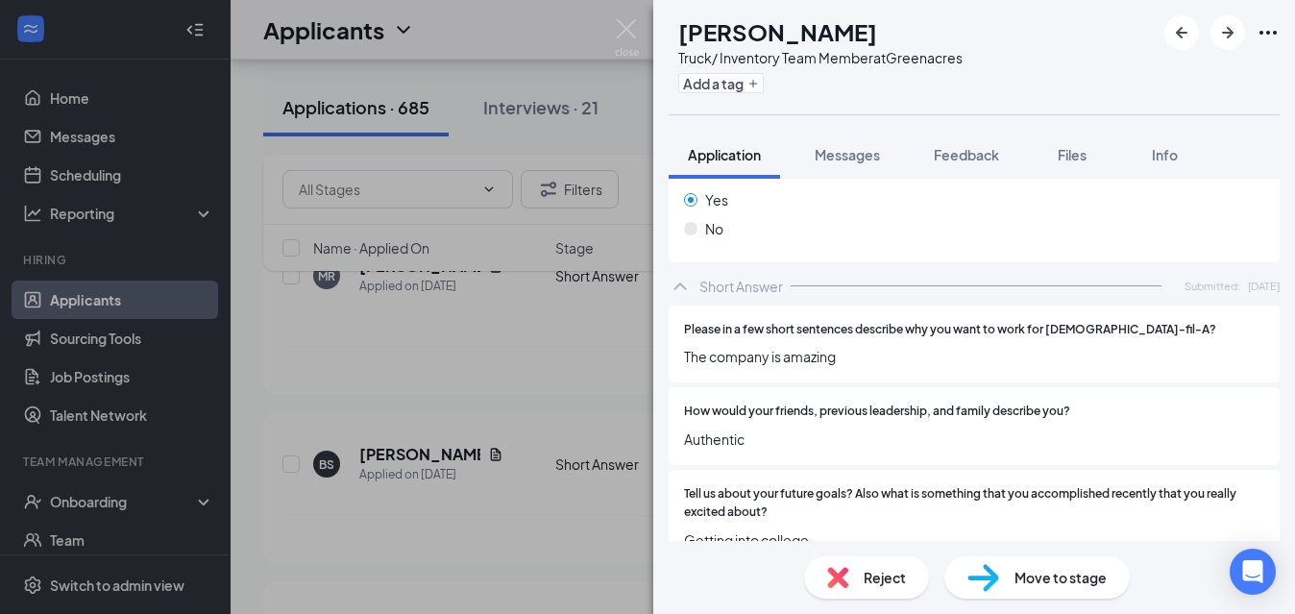
scroll to position [1627, 0]
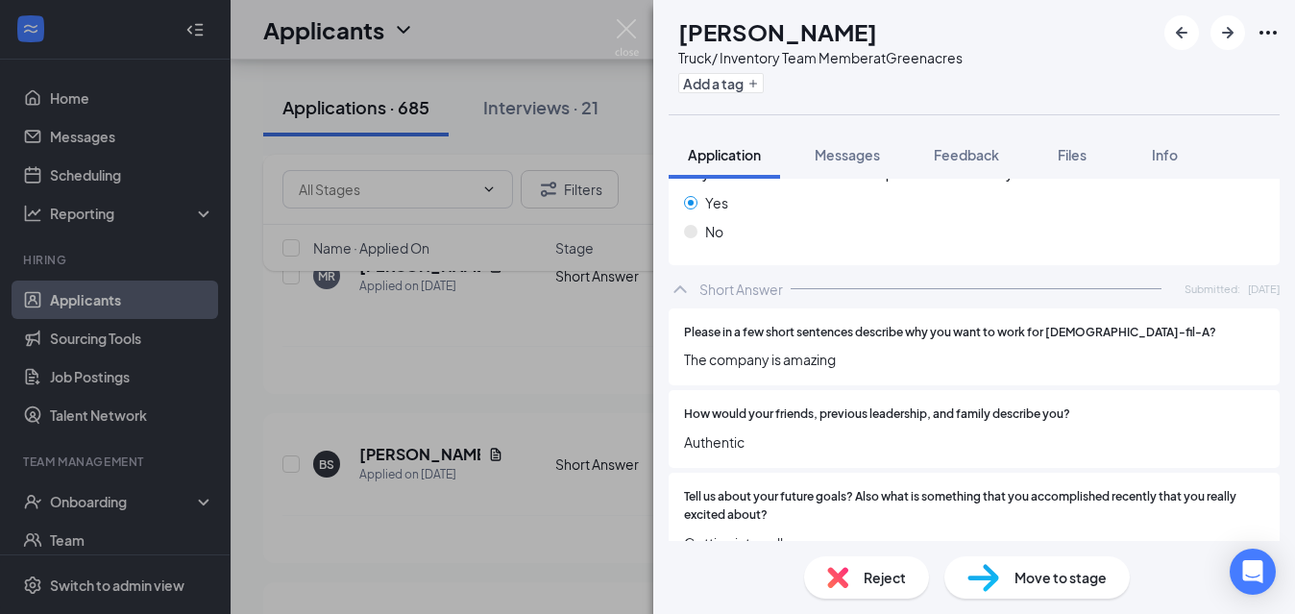
click at [620, 499] on div "BS [PERSON_NAME] Truck/ Inventory Team Member at Greenacres Add a tag Applicati…" at bounding box center [647, 307] width 1295 height 614
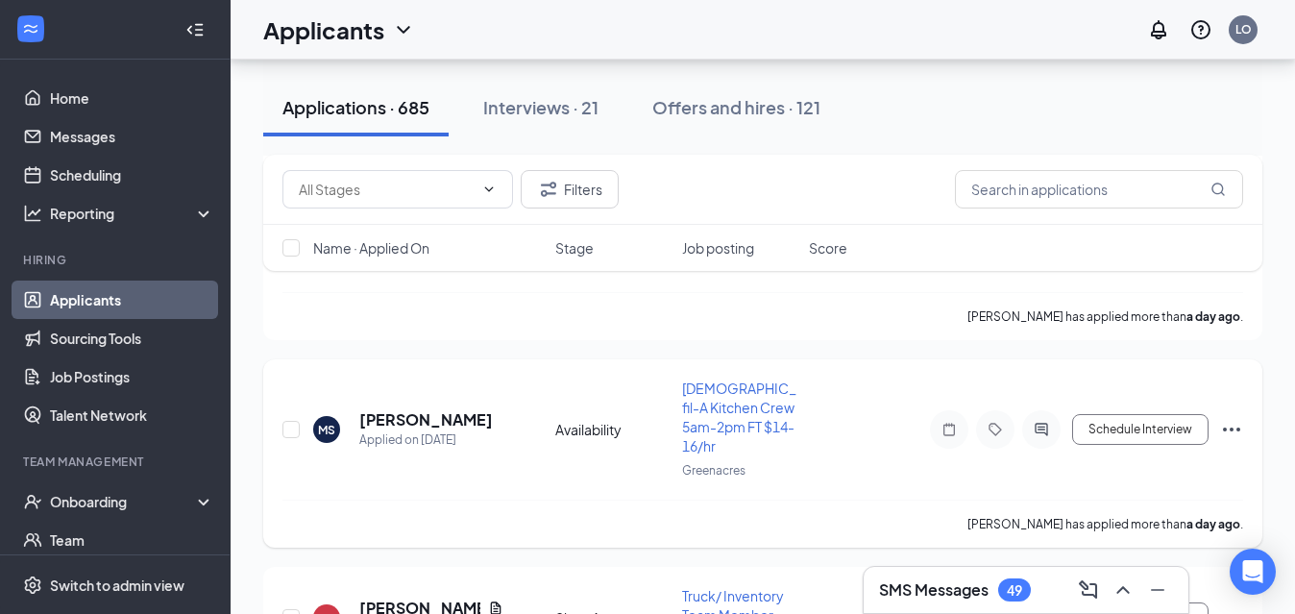
scroll to position [3473, 0]
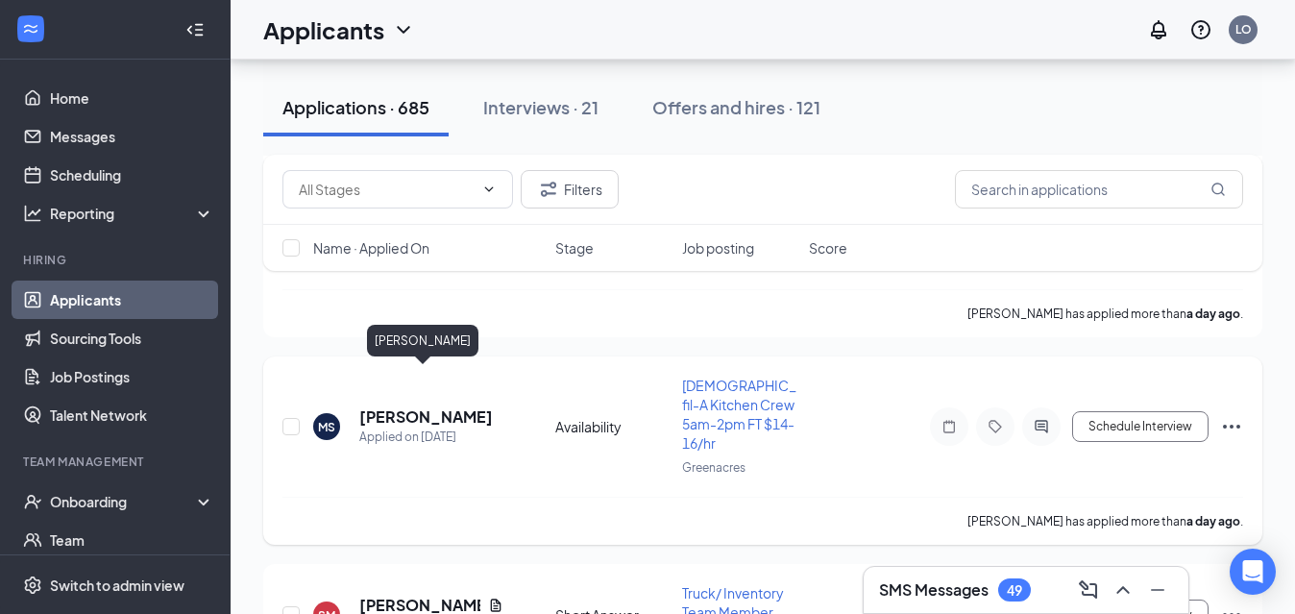
click at [409, 406] on h5 "[PERSON_NAME]" at bounding box center [426, 416] width 134 height 21
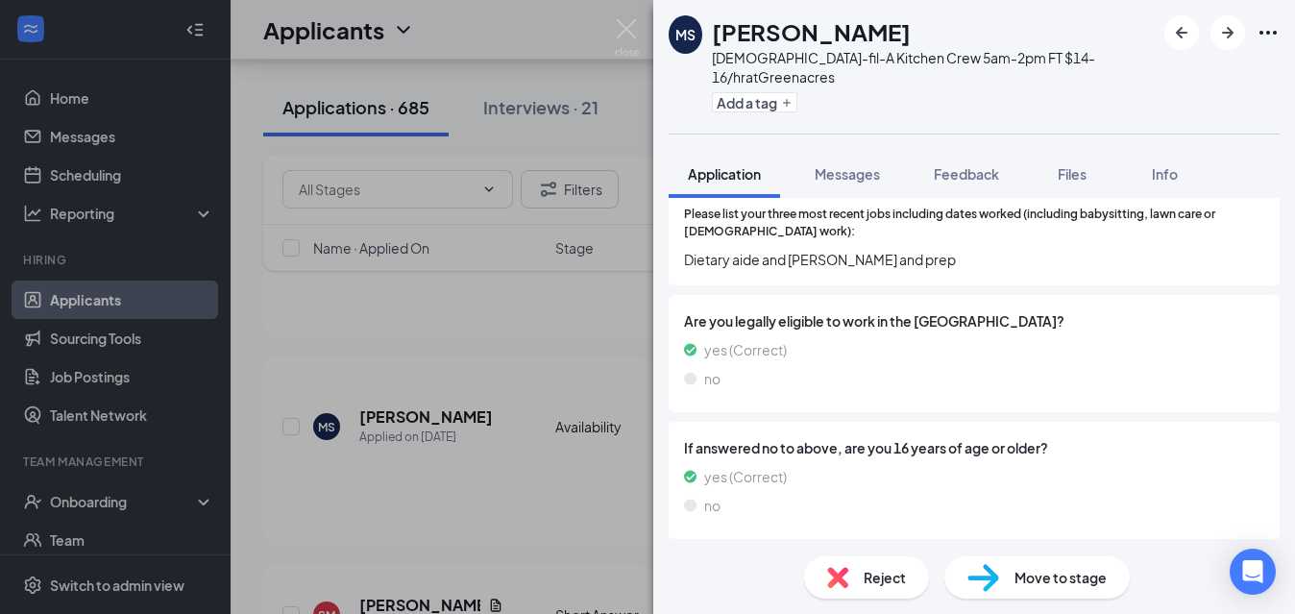
scroll to position [680, 0]
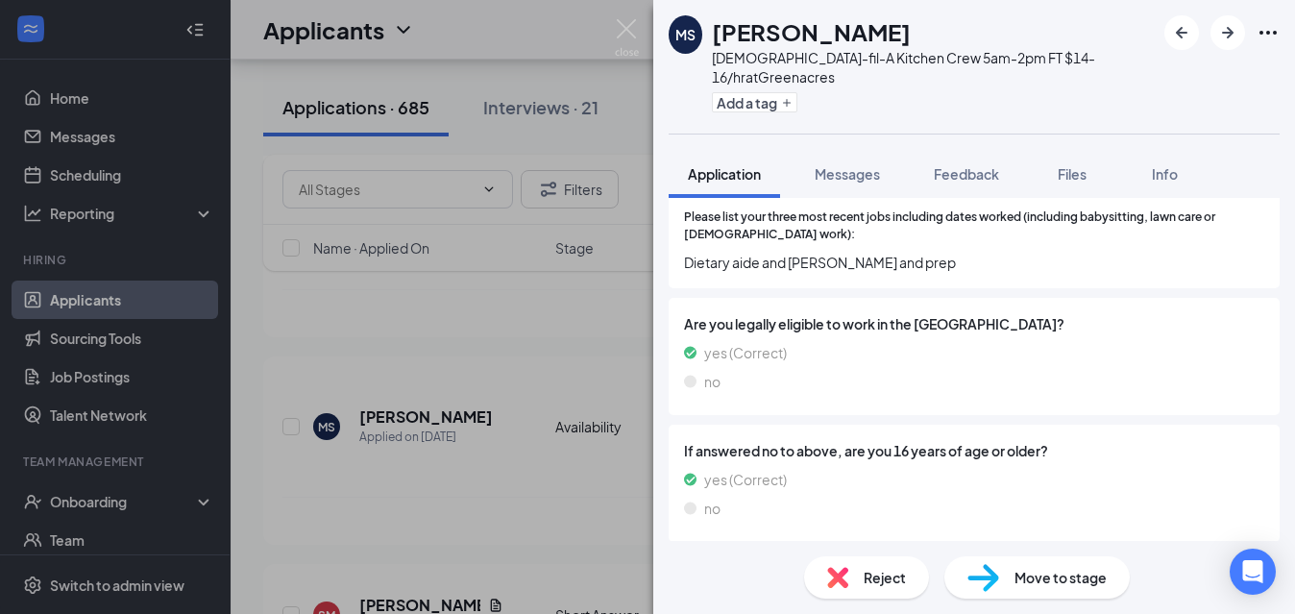
click at [616, 443] on div "MS [PERSON_NAME][DEMOGRAPHIC_DATA]-fil-A Kitchen Crew 5am-2pm FT $14-16/hr at […" at bounding box center [647, 307] width 1295 height 614
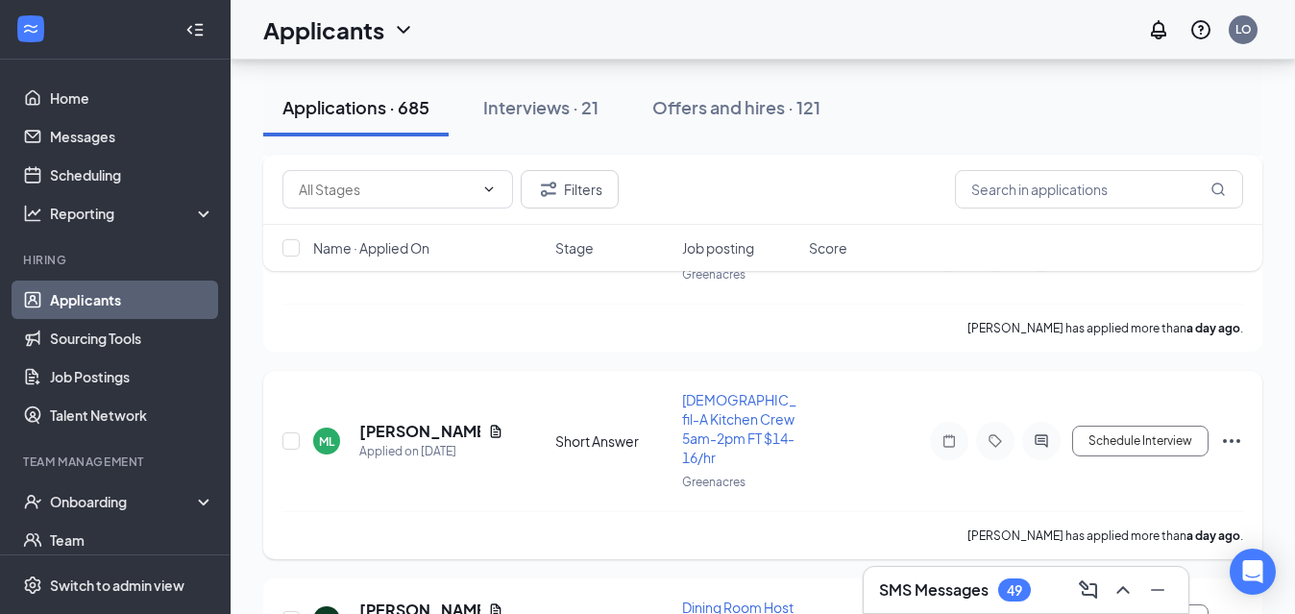
scroll to position [3836, 0]
click at [401, 420] on h5 "[PERSON_NAME]" at bounding box center [419, 430] width 121 height 21
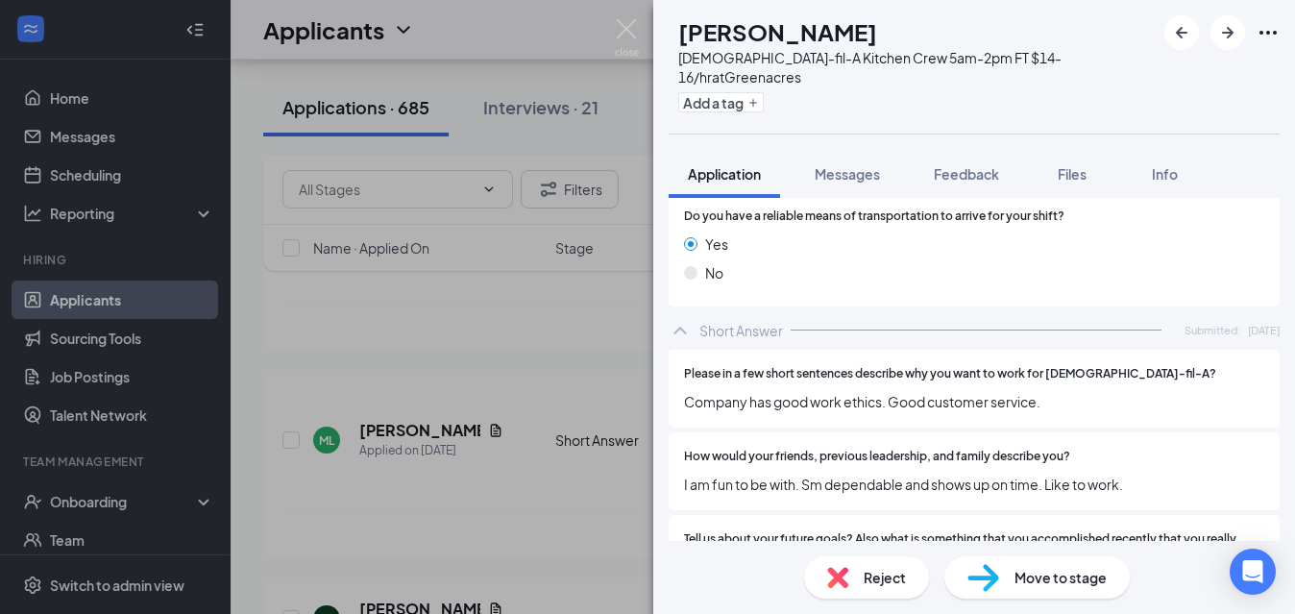
scroll to position [1719, 0]
click at [438, 479] on div "ML [PERSON_NAME][DEMOGRAPHIC_DATA]-fil-A Kitchen Crew 5am-2pm FT $14-16/hr at […" at bounding box center [647, 307] width 1295 height 614
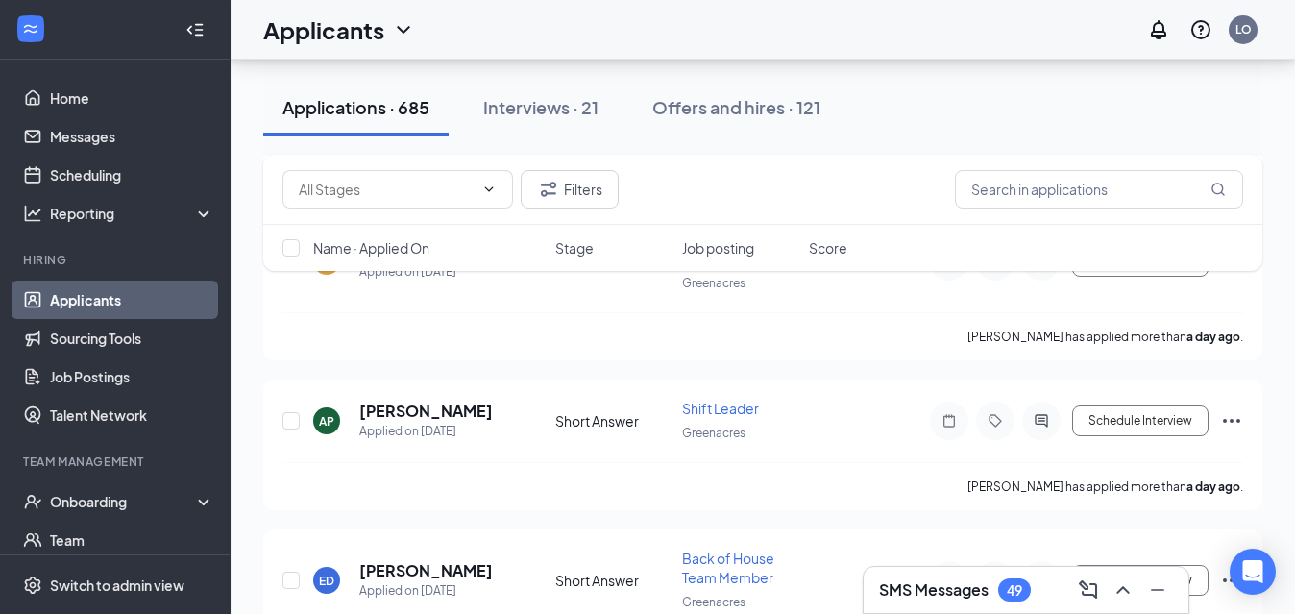
scroll to position [4502, 0]
click at [490, 192] on icon "ChevronDown" at bounding box center [488, 189] width 15 height 15
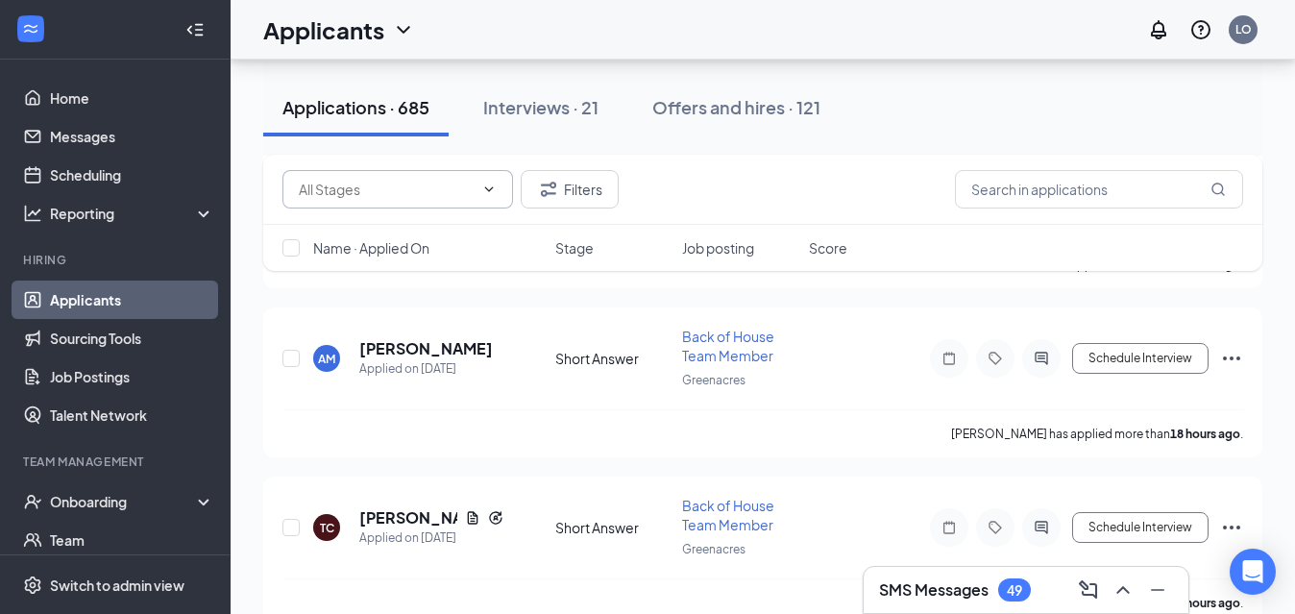
scroll to position [2447, 0]
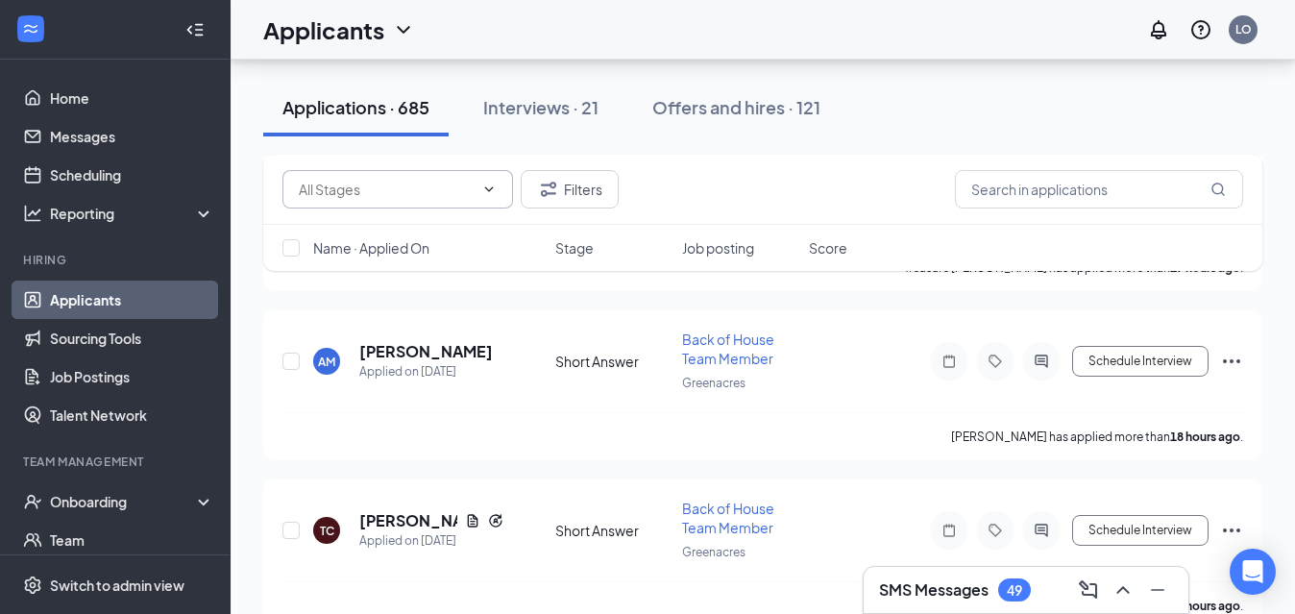
click at [487, 191] on icon "ChevronDown" at bounding box center [488, 189] width 15 height 15
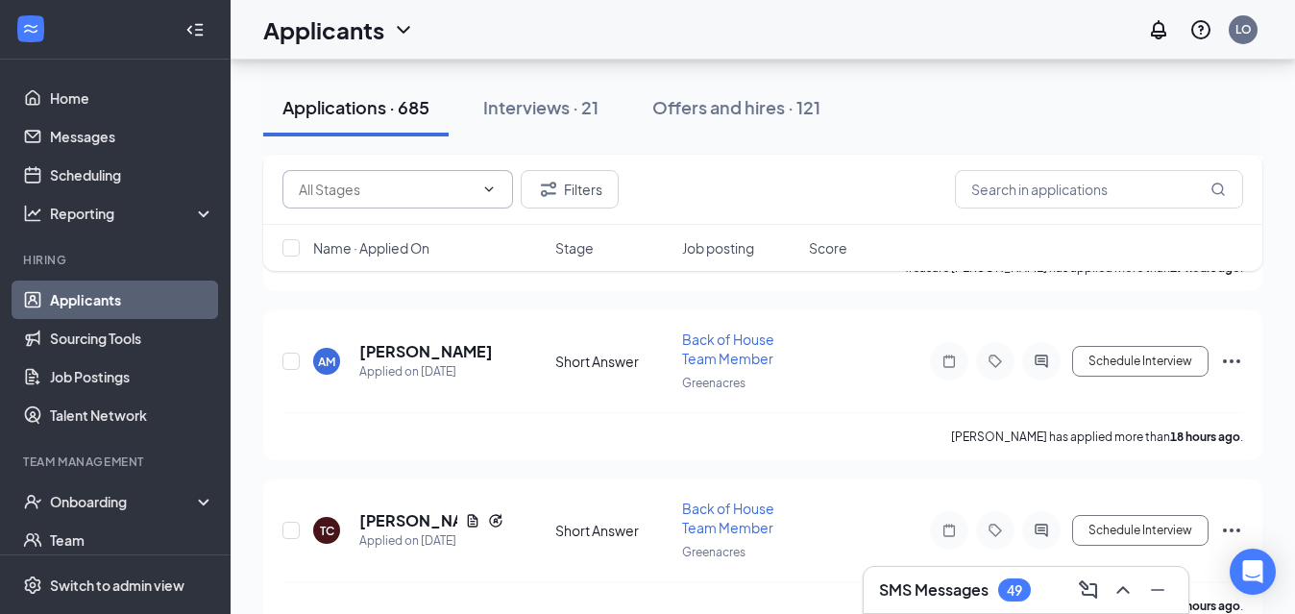
click at [487, 191] on icon "ChevronDown" at bounding box center [488, 189] width 15 height 15
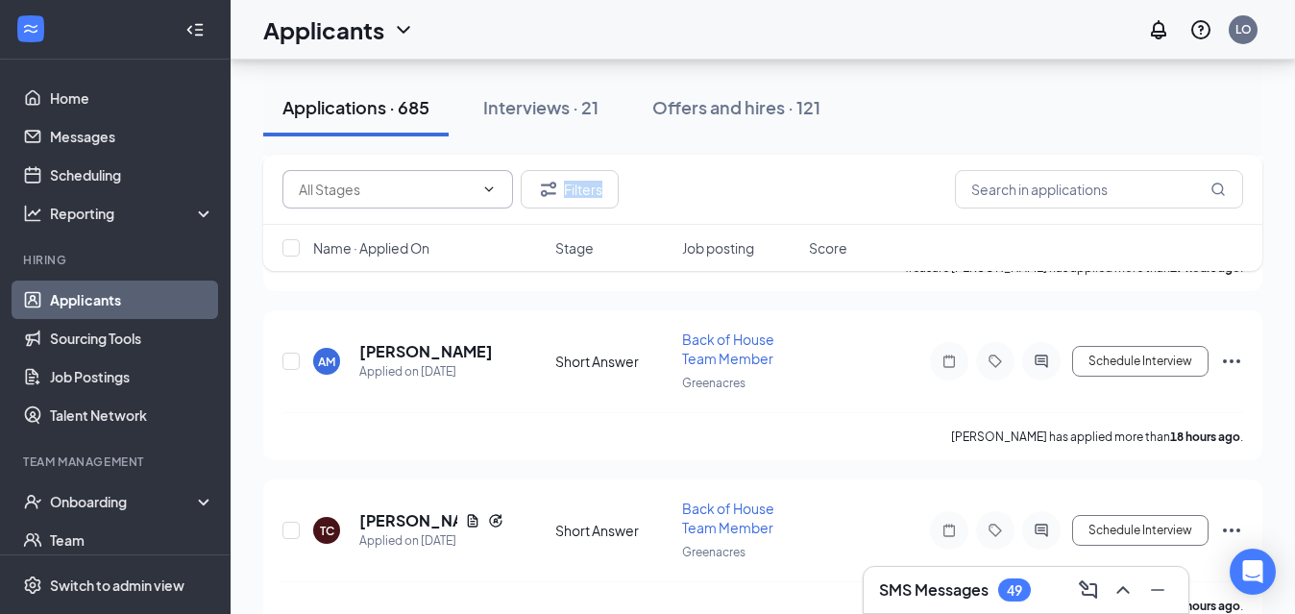
click at [487, 191] on icon "ChevronDown" at bounding box center [488, 189] width 15 height 15
click at [1097, 190] on input "text" at bounding box center [1099, 189] width 288 height 38
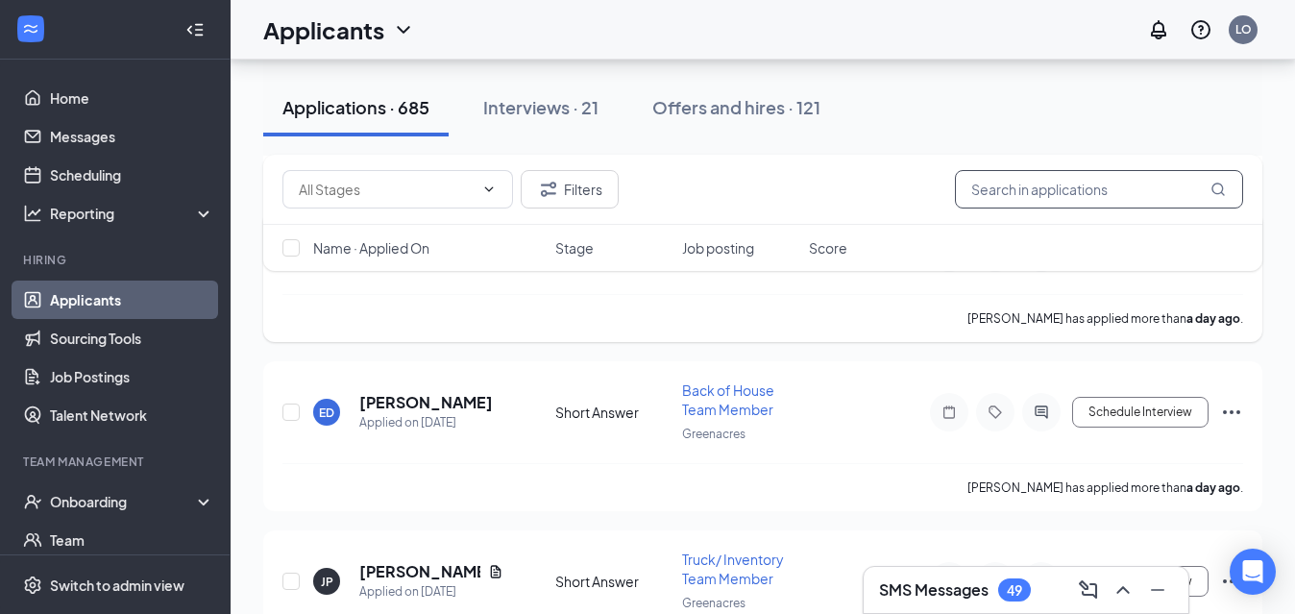
scroll to position [4685, 0]
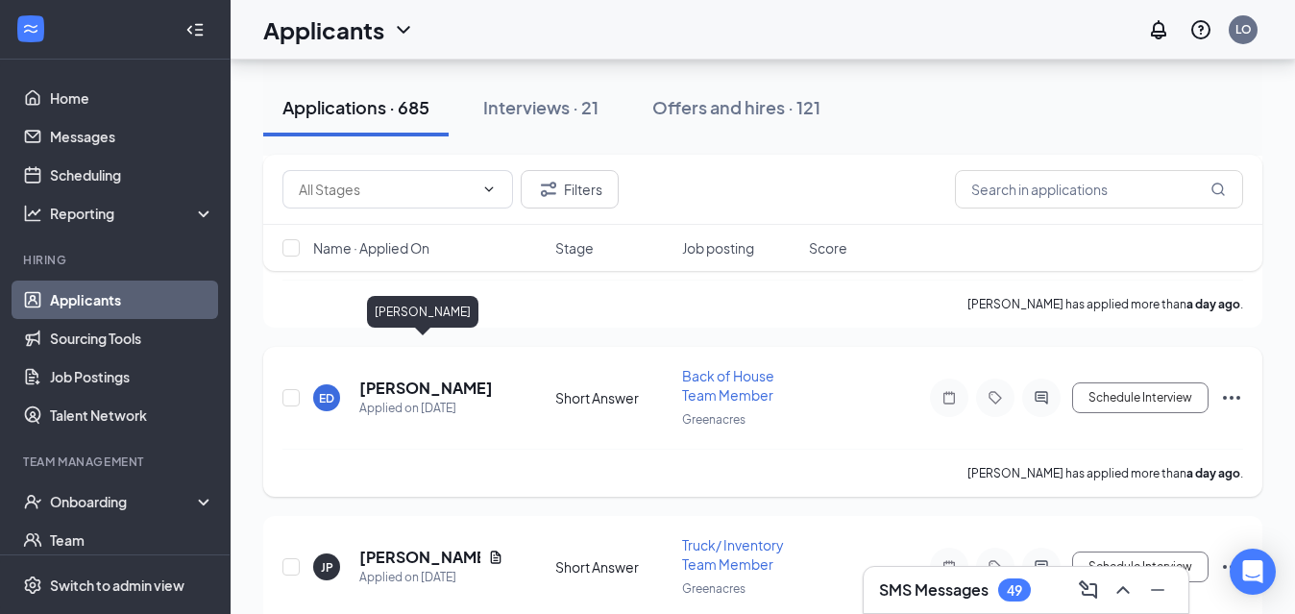
click at [414, 377] on h5 "[PERSON_NAME]" at bounding box center [426, 387] width 134 height 21
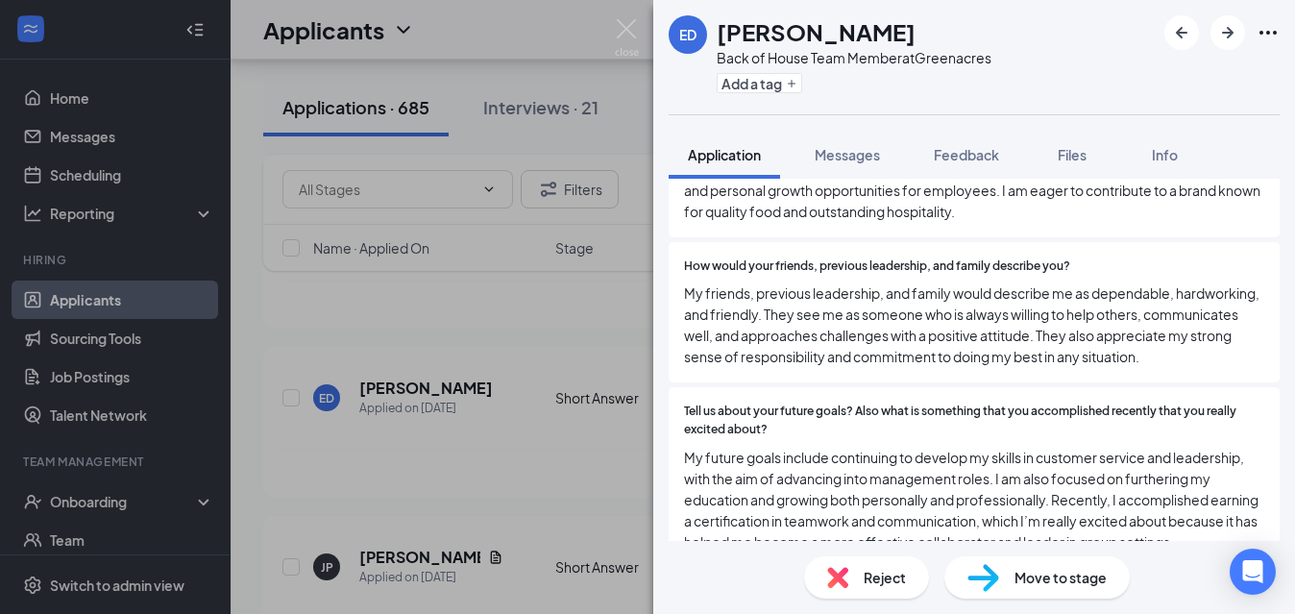
scroll to position [1753, 0]
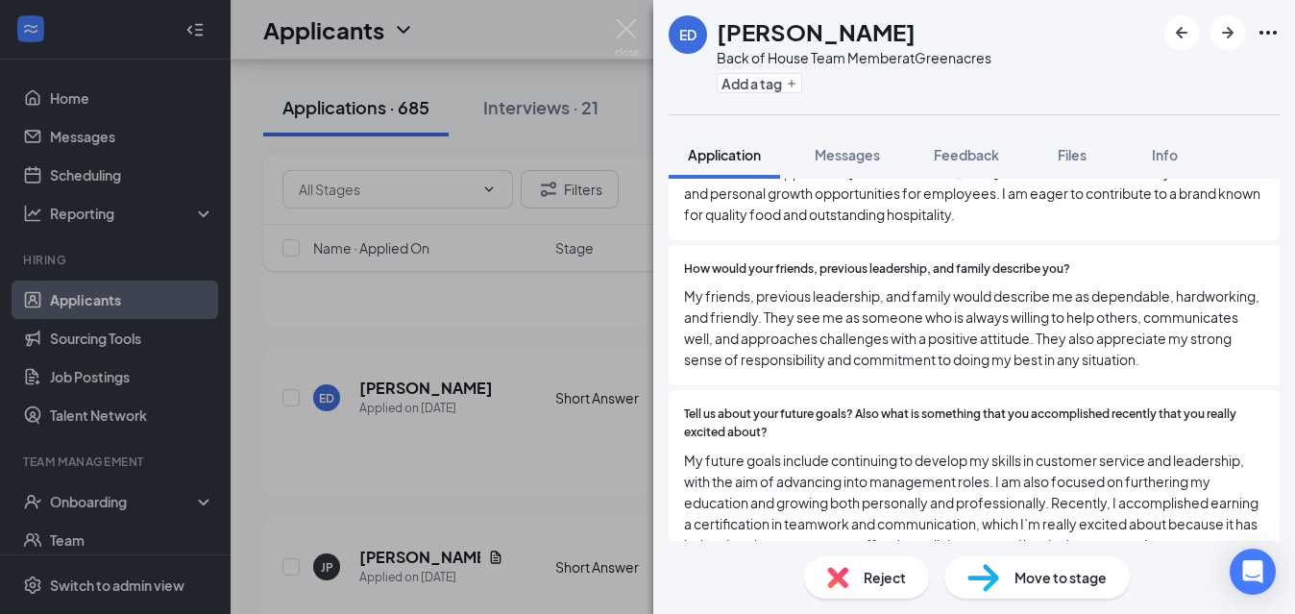
click at [544, 417] on div "ED [PERSON_NAME] Back of House Team Member at Greenacres Add a tag Application …" at bounding box center [647, 307] width 1295 height 614
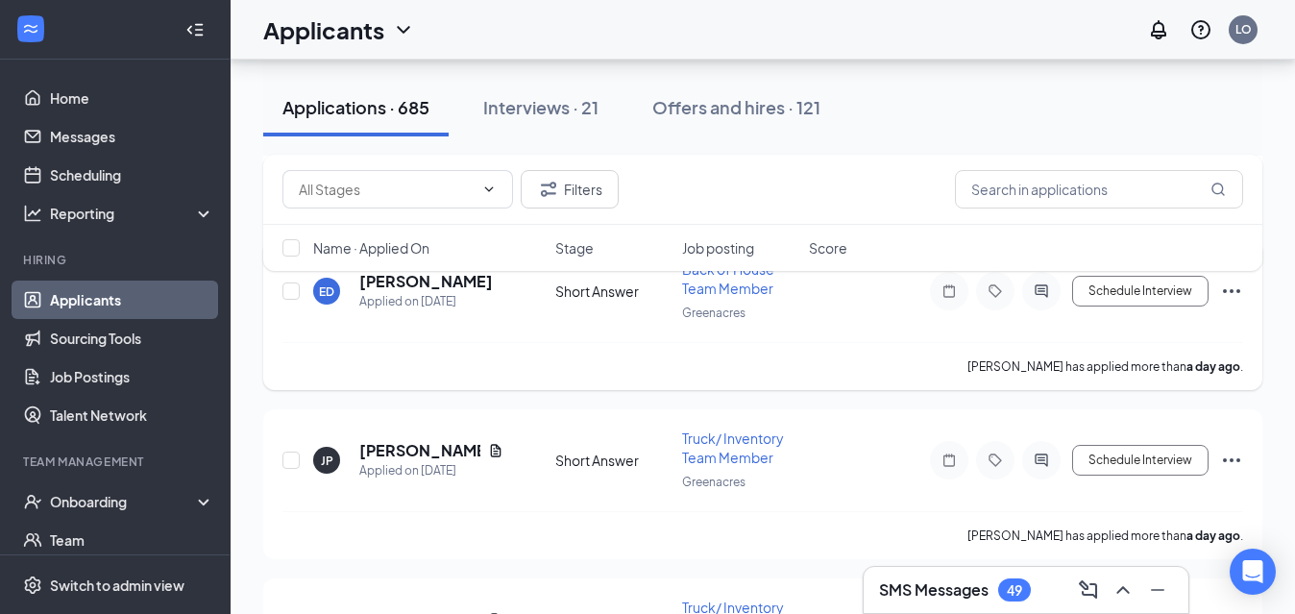
scroll to position [4793, 0]
click at [412, 439] on h5 "[PERSON_NAME]" at bounding box center [419, 449] width 121 height 21
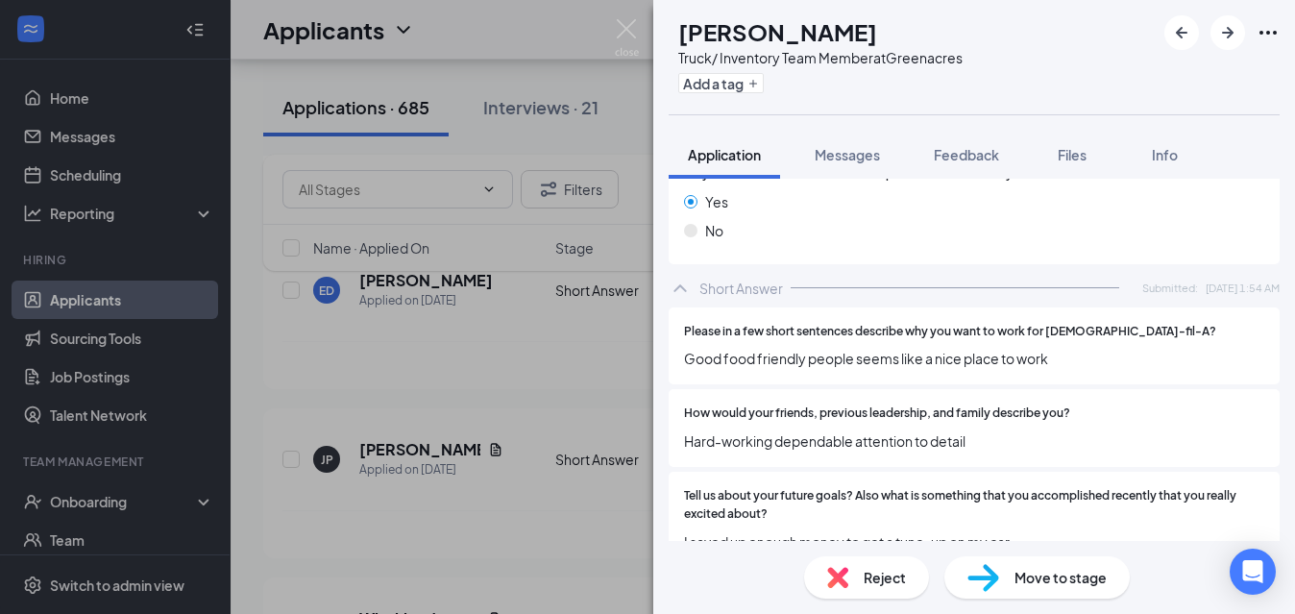
scroll to position [1669, 0]
click at [533, 470] on div "JP [PERSON_NAME] Truck/ Inventory Team Member at [GEOGRAPHIC_DATA] Add a tag Ap…" at bounding box center [647, 307] width 1295 height 614
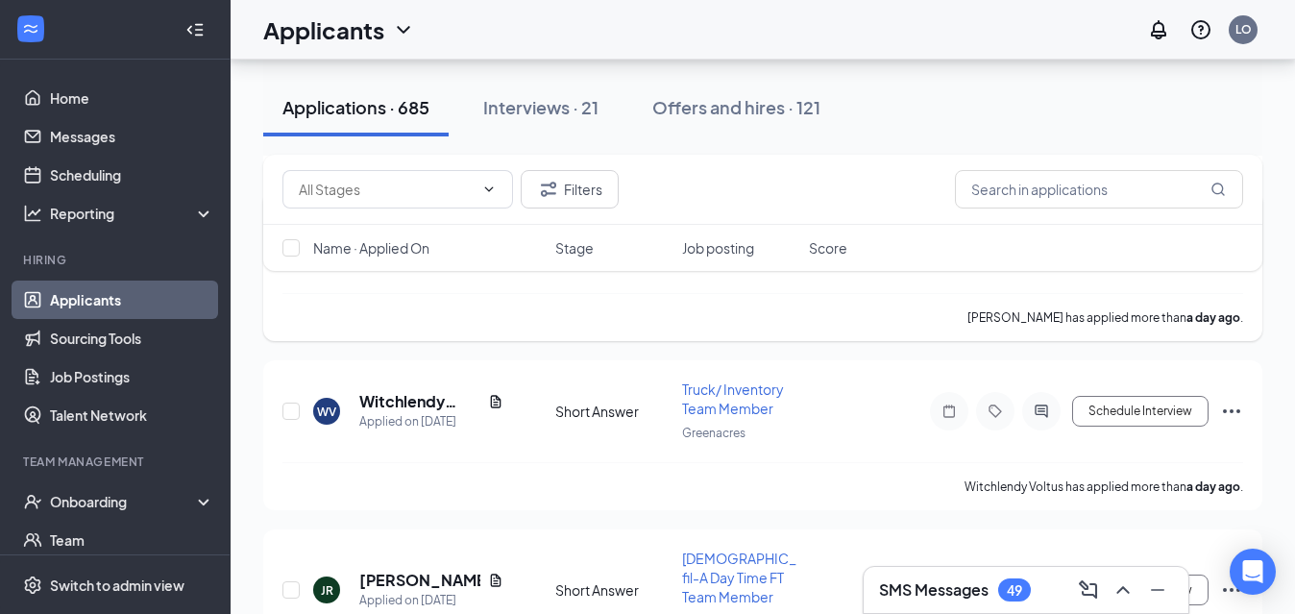
scroll to position [5012, 0]
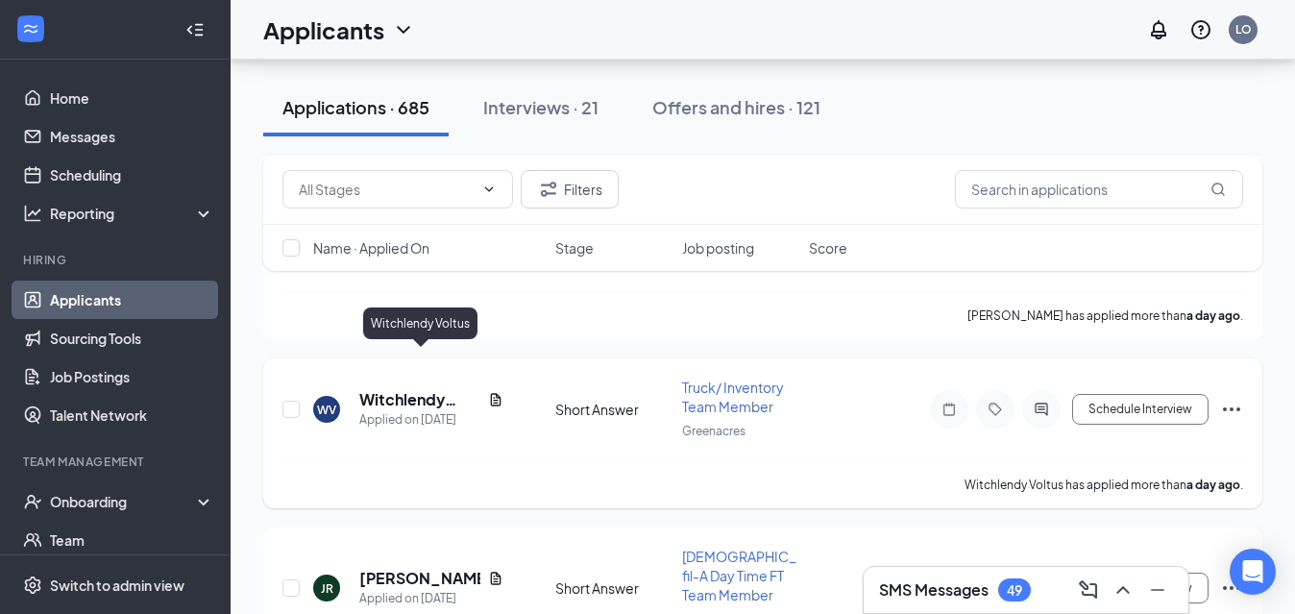
click at [403, 389] on h5 "Witchlendy Voltus" at bounding box center [419, 399] width 121 height 21
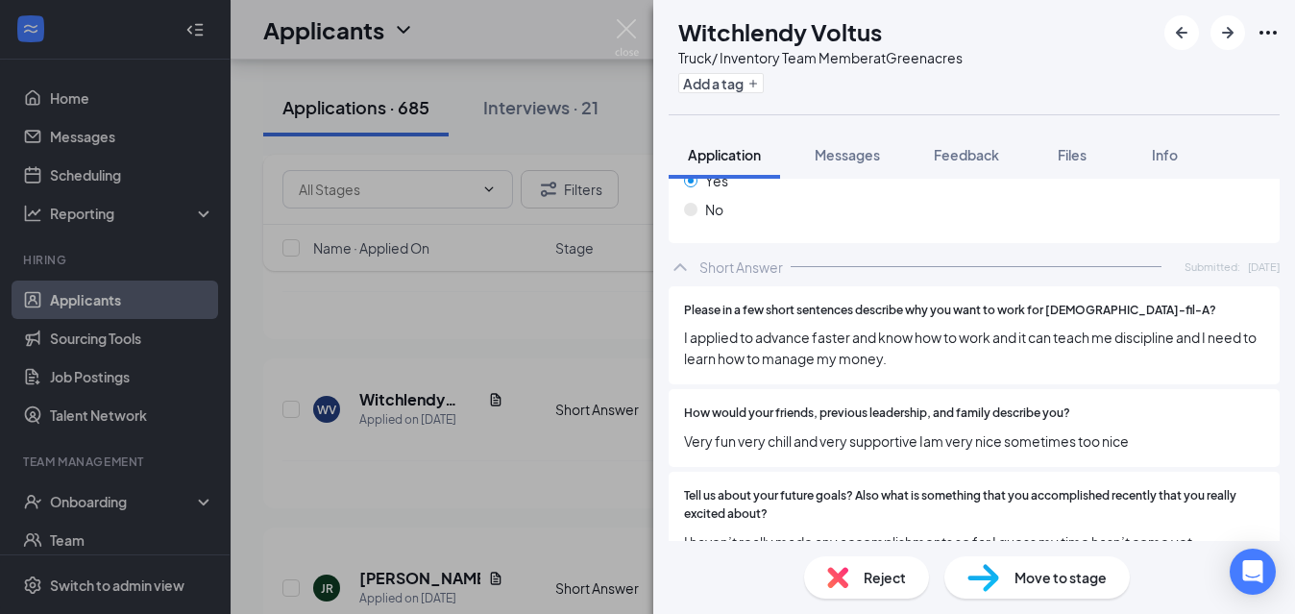
scroll to position [1648, 0]
click at [520, 440] on div "WV Witchlendy Voltus Truck/ Inventory Team Member at [GEOGRAPHIC_DATA] Add a ta…" at bounding box center [647, 307] width 1295 height 614
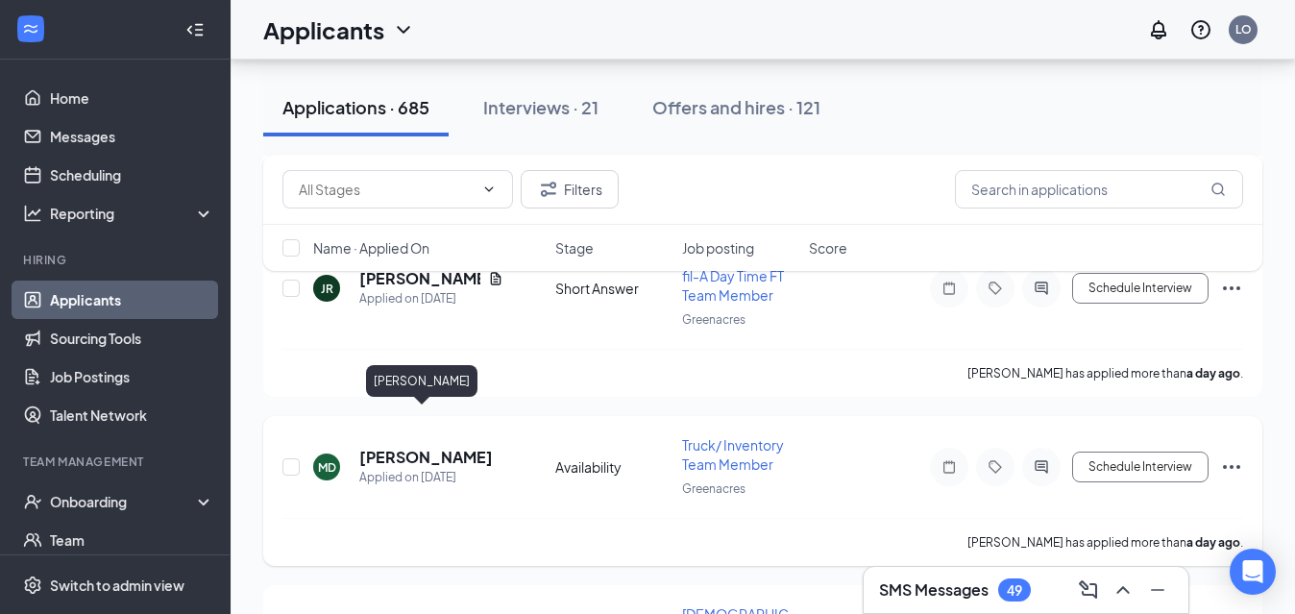
scroll to position [5315, 0]
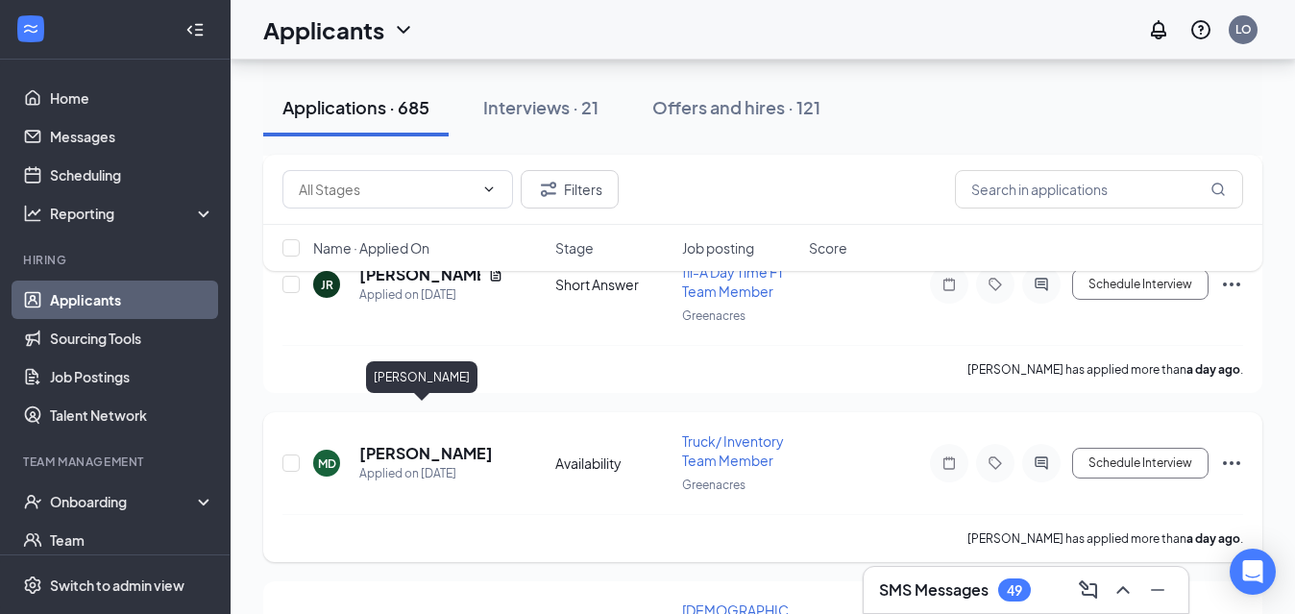
click at [430, 443] on h5 "[PERSON_NAME]" at bounding box center [426, 453] width 134 height 21
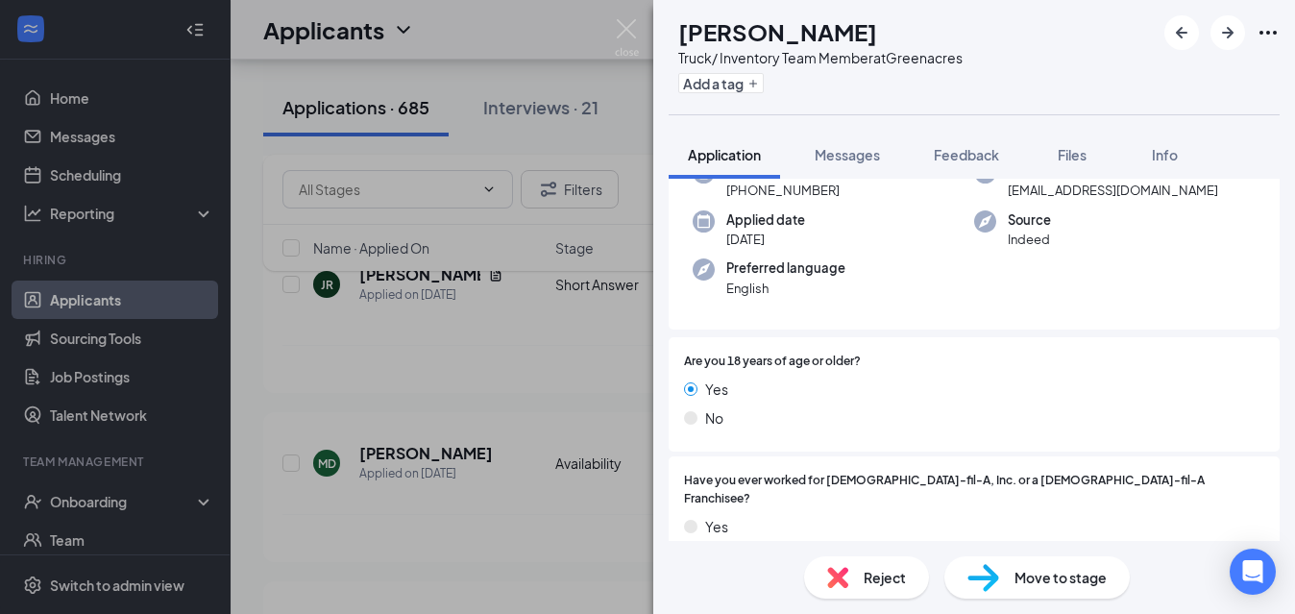
scroll to position [162, 0]
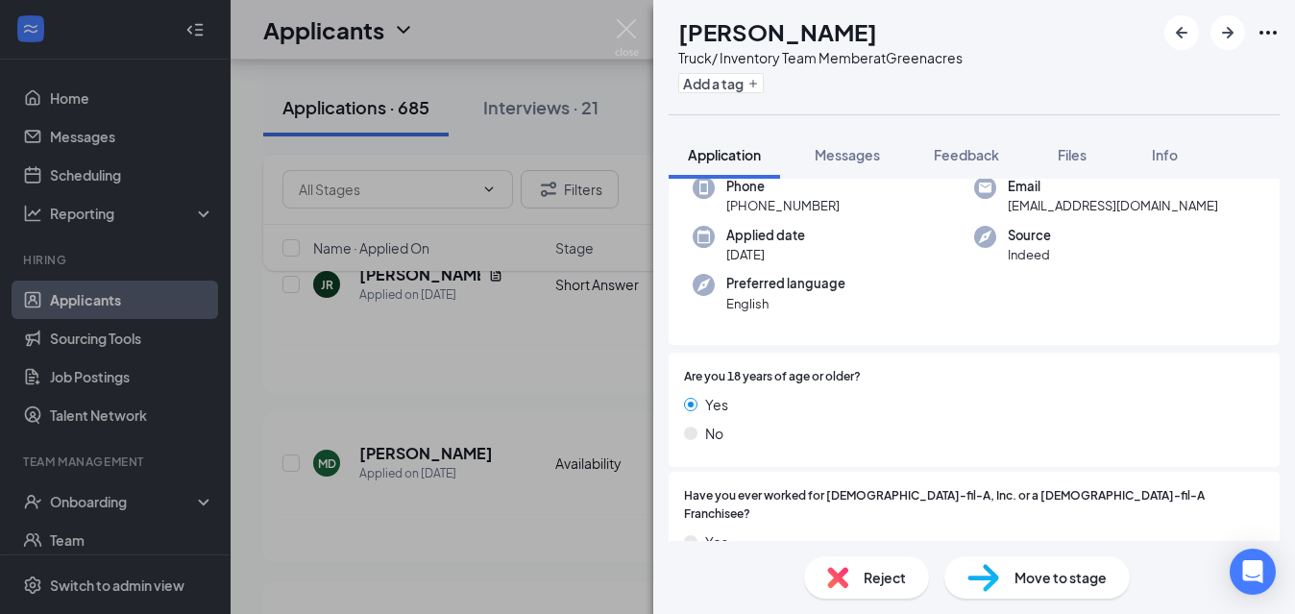
click at [471, 513] on div "MD [PERSON_NAME] Truck/ Inventory Team Member at Greenacres Add a tag Applicati…" at bounding box center [647, 307] width 1295 height 614
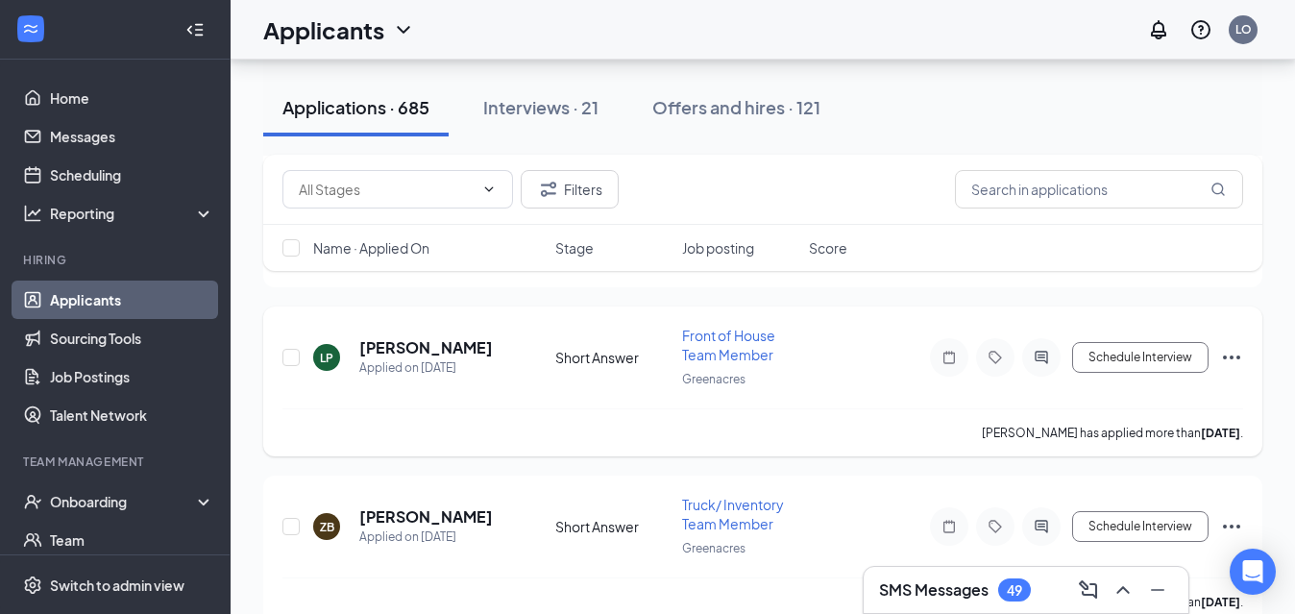
scroll to position [6158, 0]
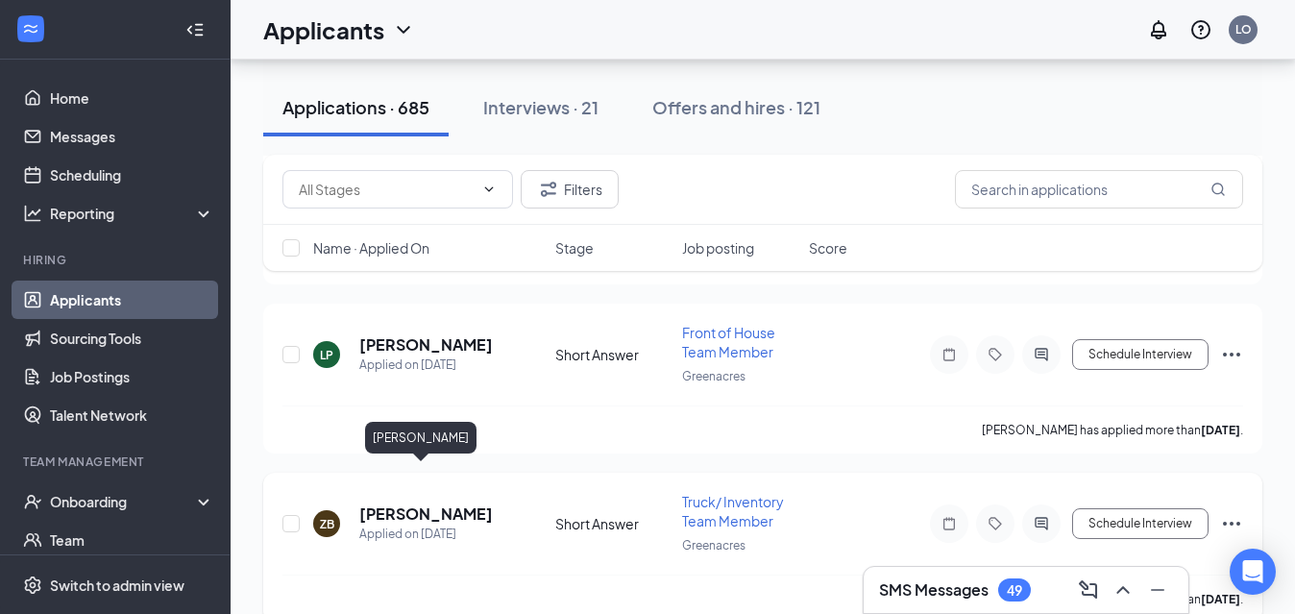
click at [440, 503] on h5 "[PERSON_NAME]" at bounding box center [426, 513] width 134 height 21
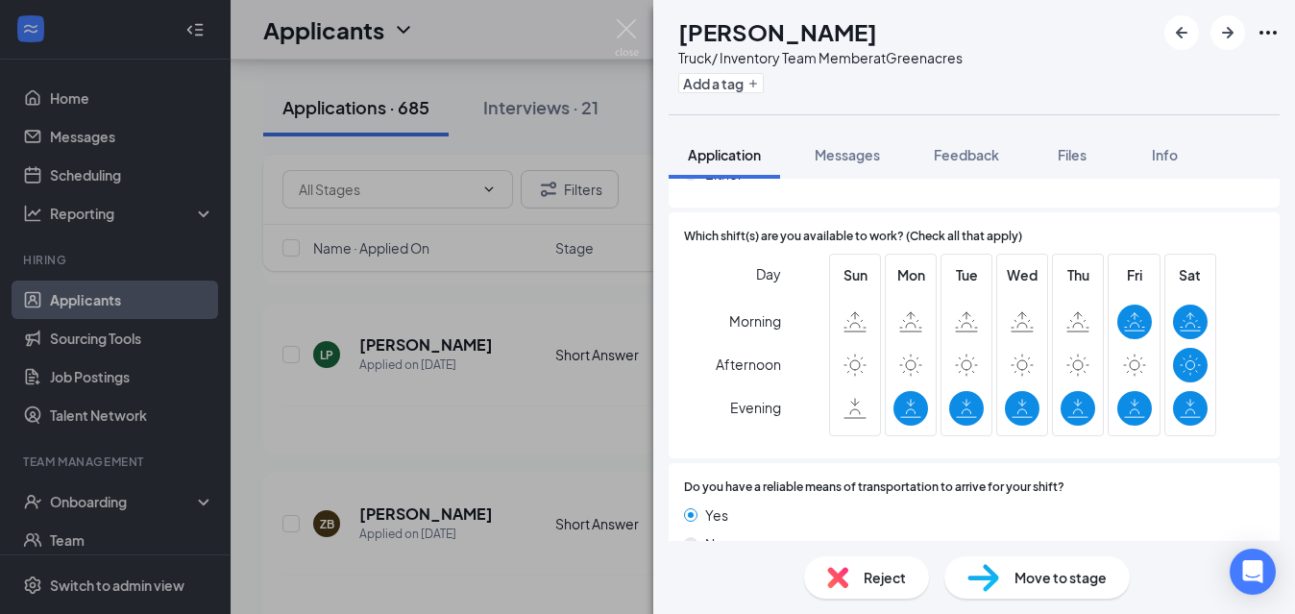
scroll to position [1211, 0]
click at [601, 404] on div "ZB [PERSON_NAME] Truck/ Inventory Team Member at Greenacres Add a tag Applicati…" at bounding box center [647, 307] width 1295 height 614
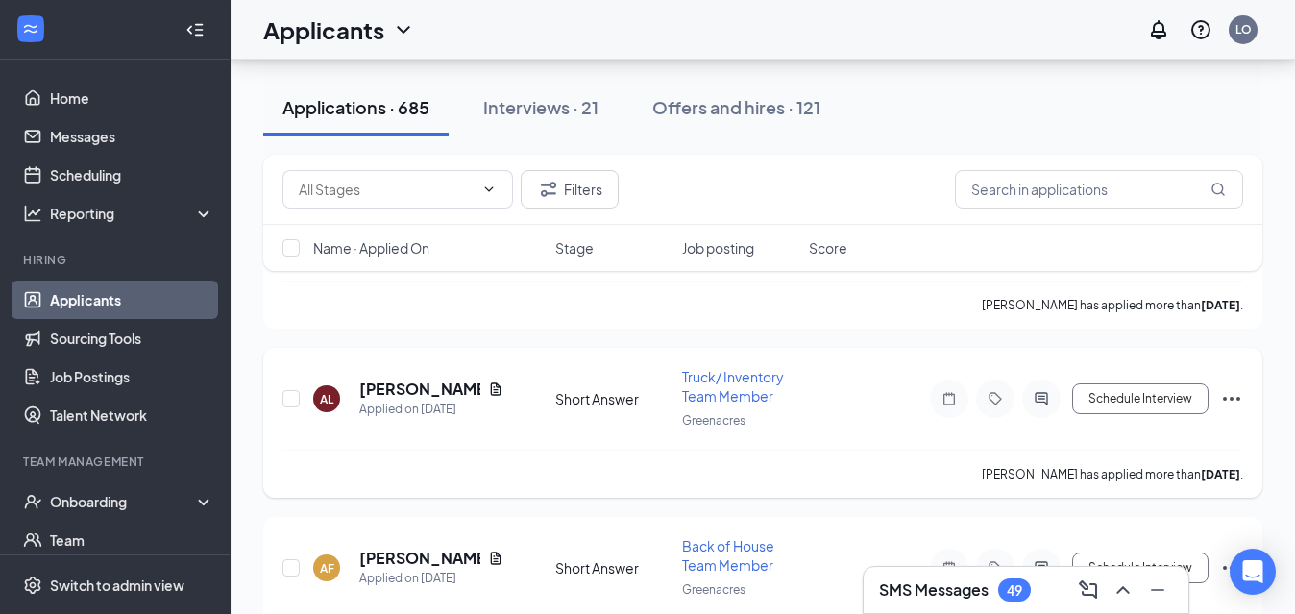
scroll to position [7281, 0]
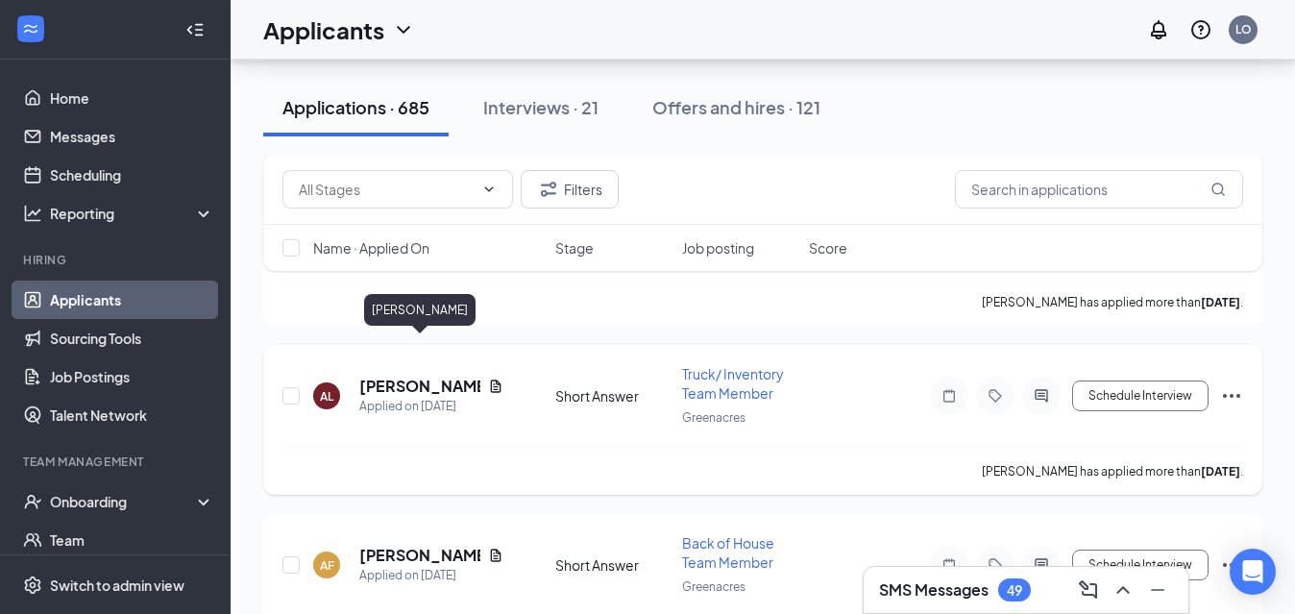
click at [410, 376] on h5 "[PERSON_NAME]" at bounding box center [419, 386] width 121 height 21
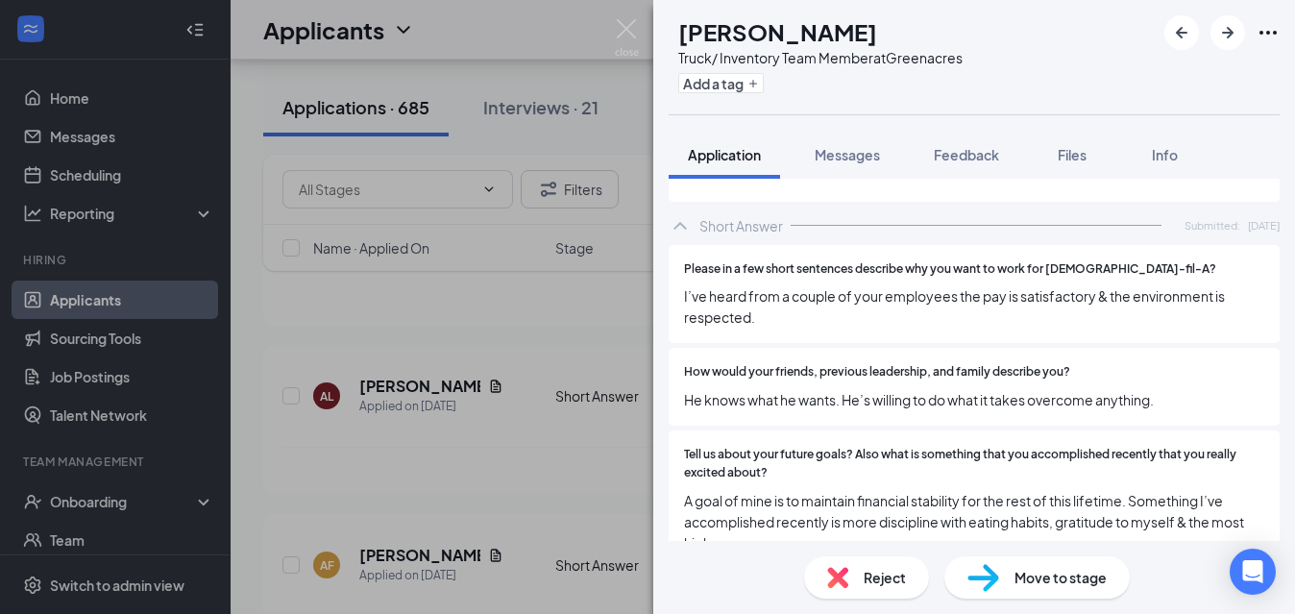
scroll to position [1725, 0]
